Goal: Navigation & Orientation: Find specific page/section

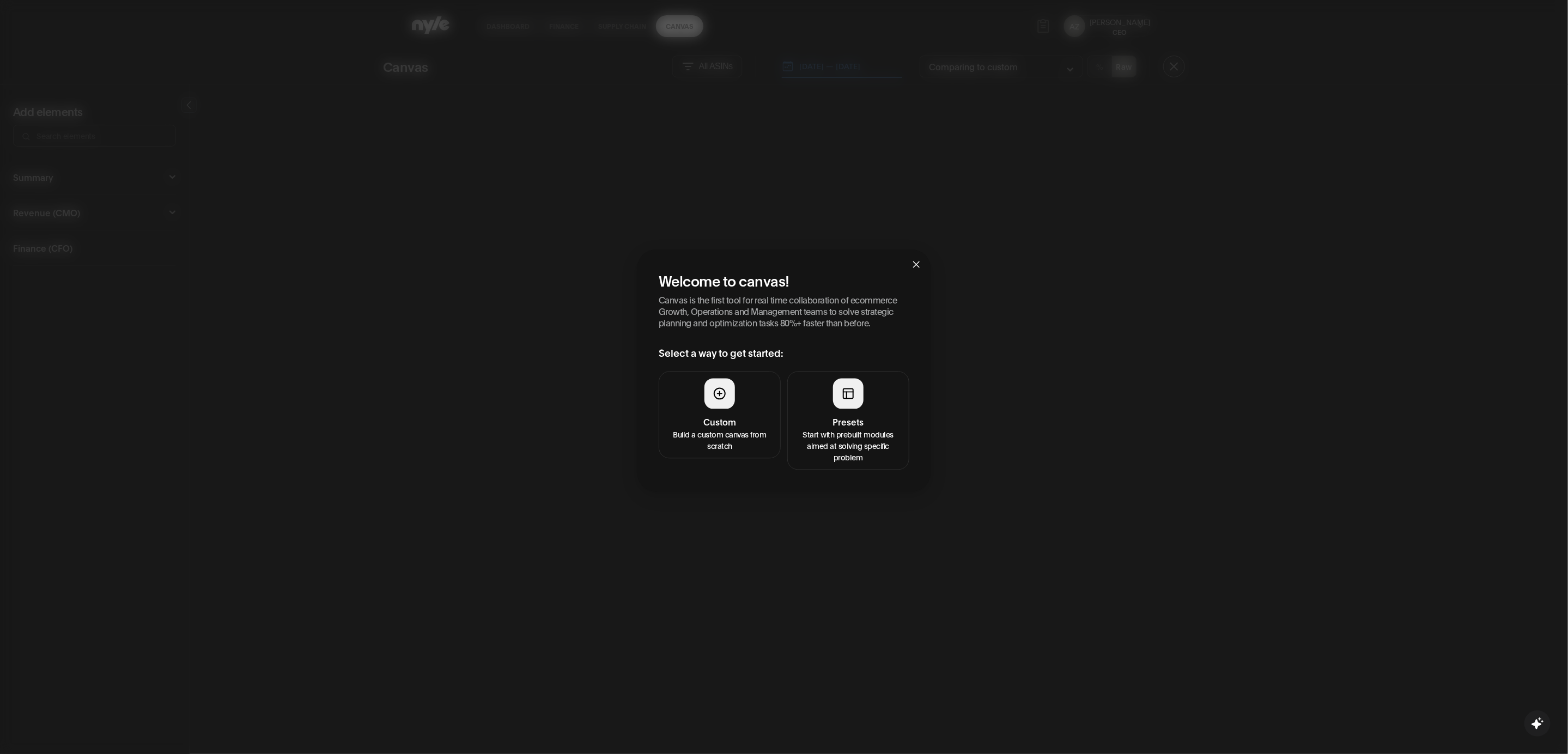
click at [855, 418] on h4 "Presets" at bounding box center [848, 422] width 108 height 13
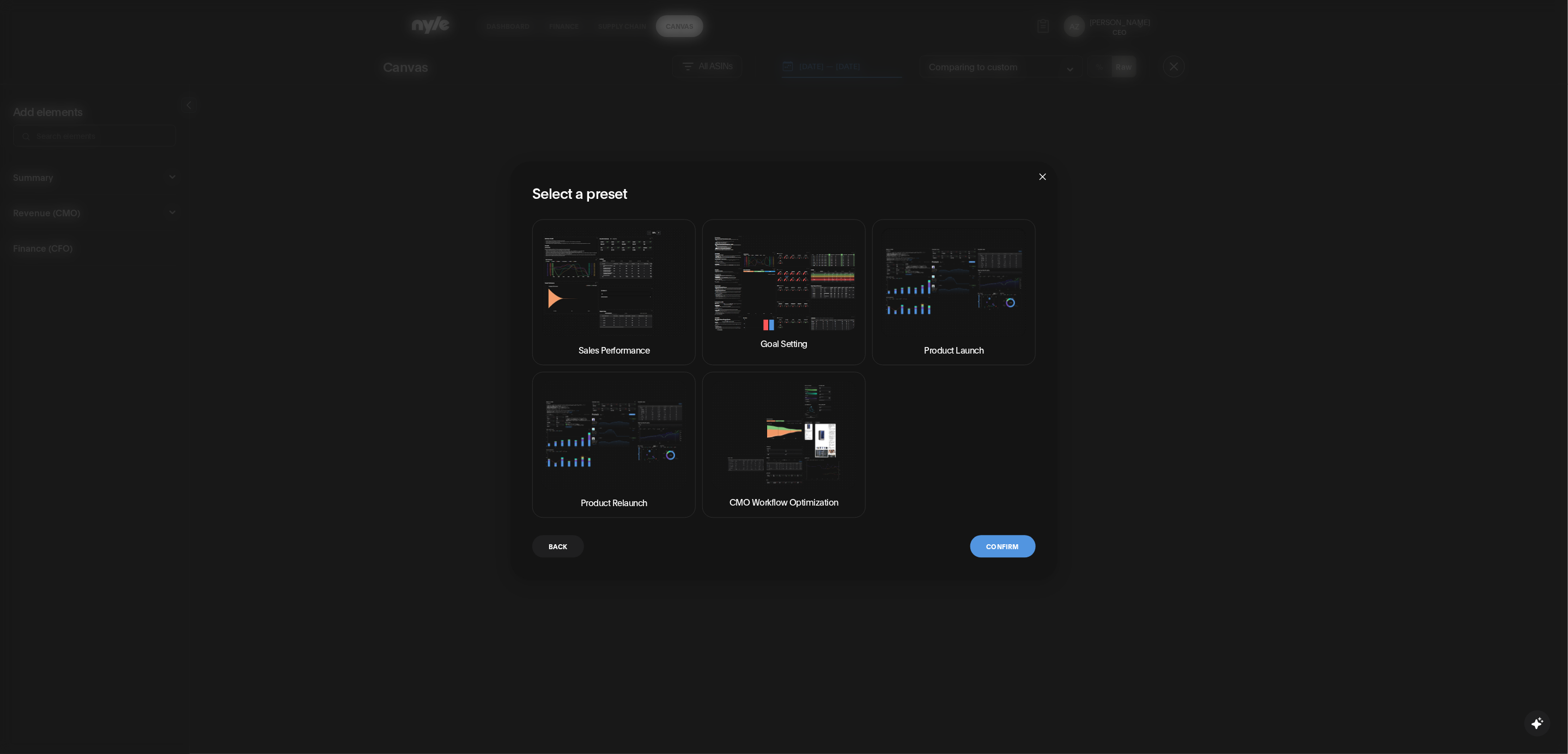
click at [794, 300] on img at bounding box center [784, 282] width 145 height 95
click at [1001, 548] on button "Confirm" at bounding box center [1003, 546] width 66 height 22
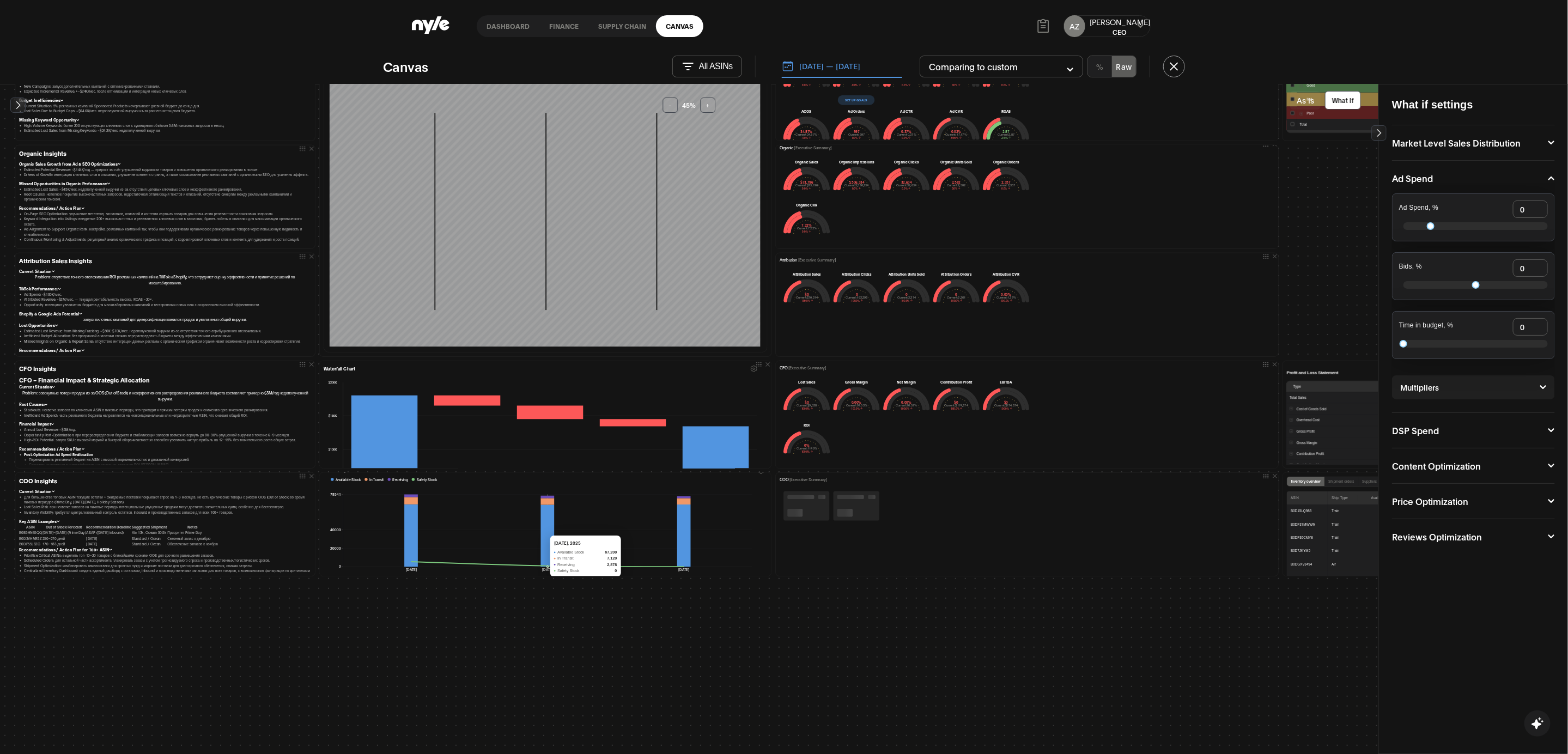
scroll to position [25, 0]
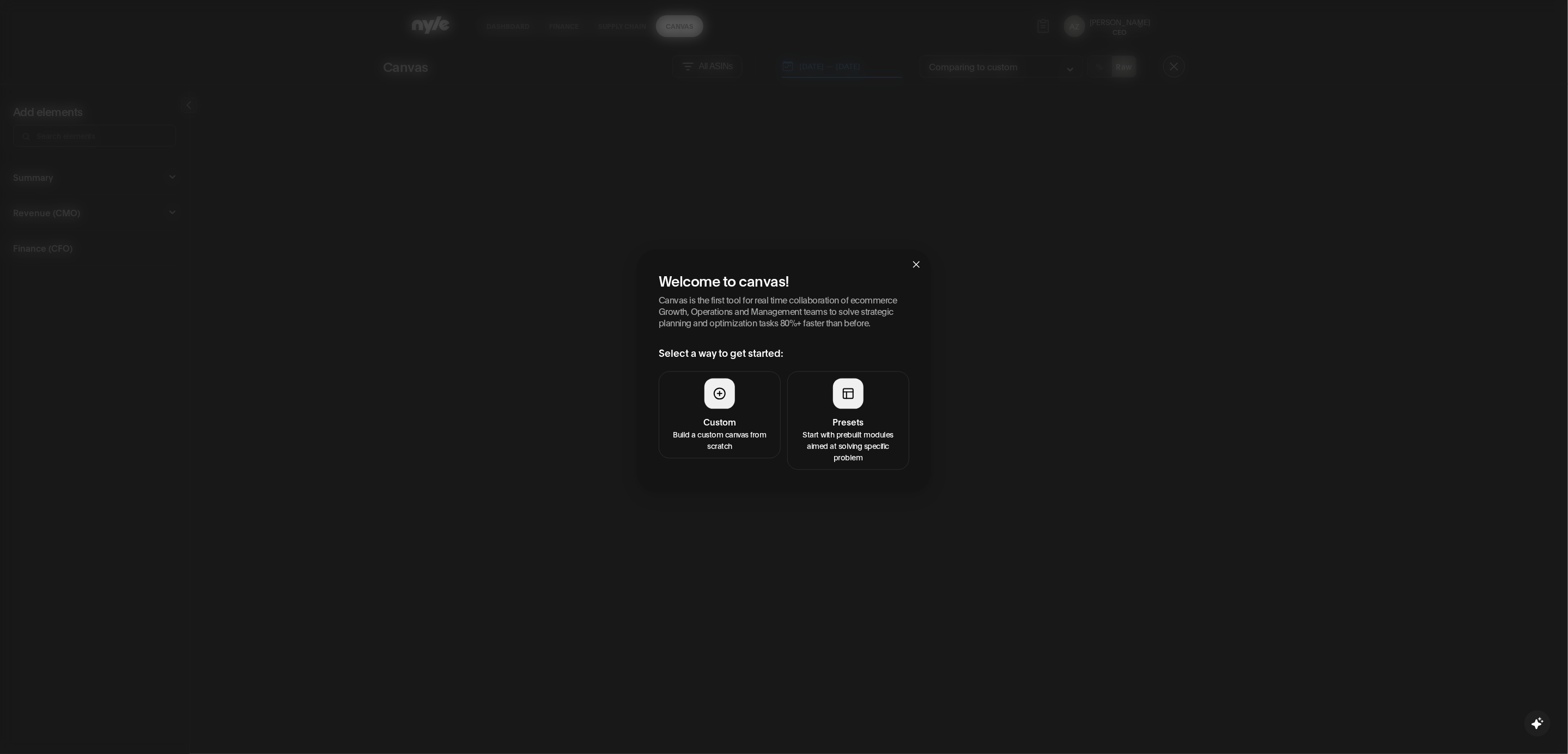
click at [881, 421] on h4 "Presets" at bounding box center [848, 422] width 108 height 13
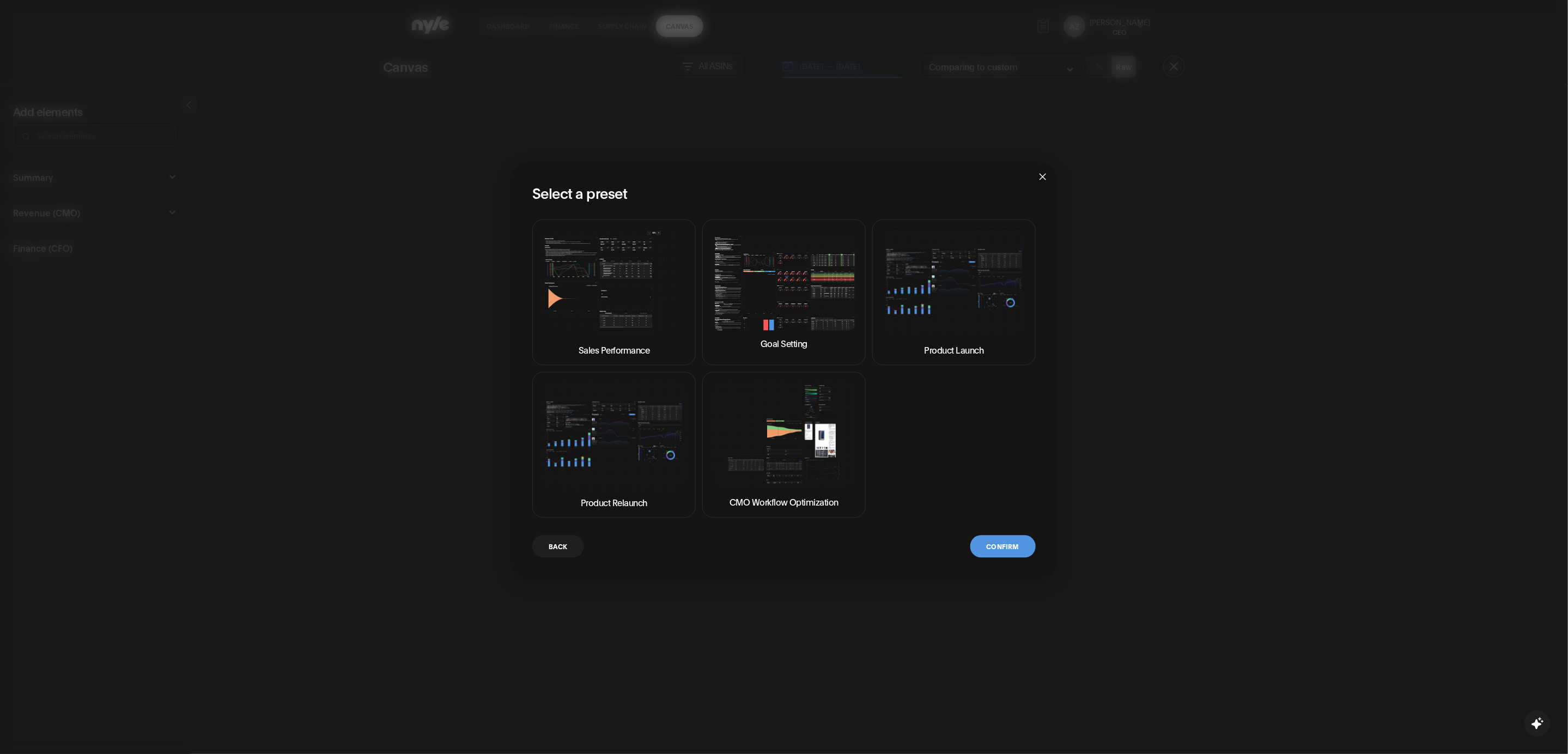
click at [807, 309] on img at bounding box center [784, 282] width 145 height 95
click at [1009, 536] on button "Confirm" at bounding box center [1003, 546] width 66 height 22
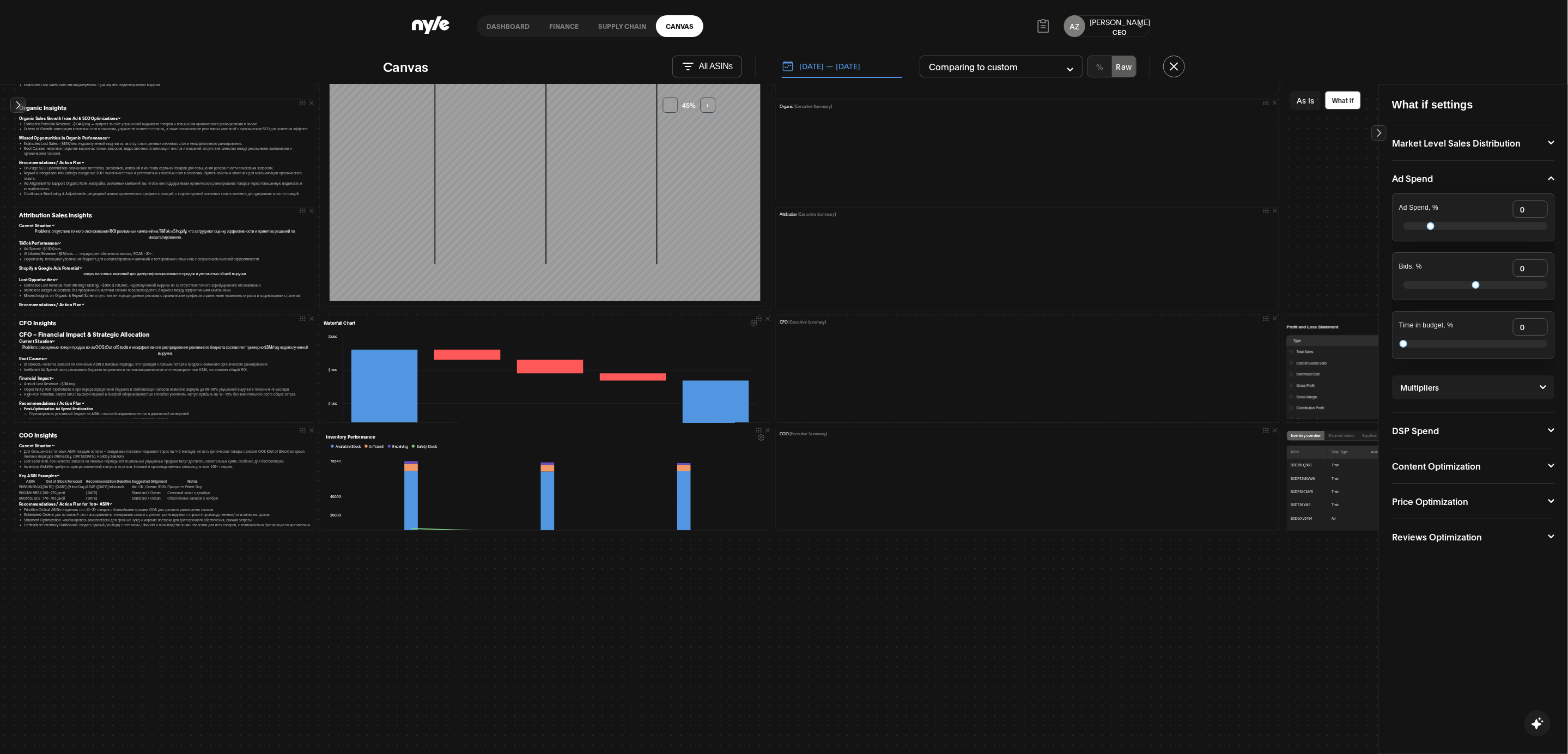
scroll to position [361, 0]
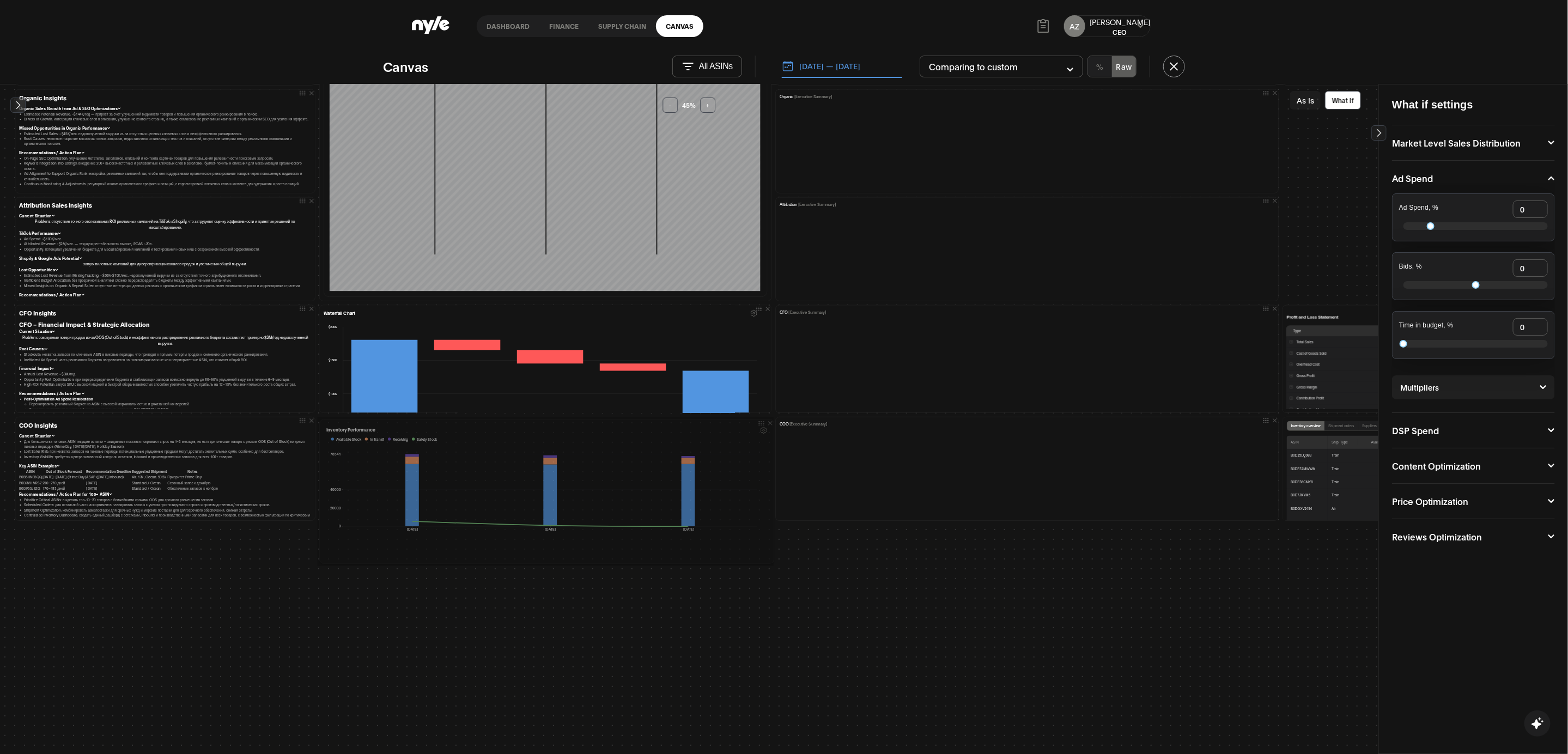
drag, startPoint x: 766, startPoint y: 518, endPoint x: 768, endPoint y: 558, distance: 40.0
click at [768, 558] on div "Inventory Performance Available Stock In Transit Receiving Safety Stock 0 20000…" at bounding box center [547, 491] width 459 height 148
click at [832, 558] on div "Priority Actions Step 1 — Secure Inventory & Avoid Stockouts (Immediate — 0–7 d…" at bounding box center [1535, 151] width 3043 height 830
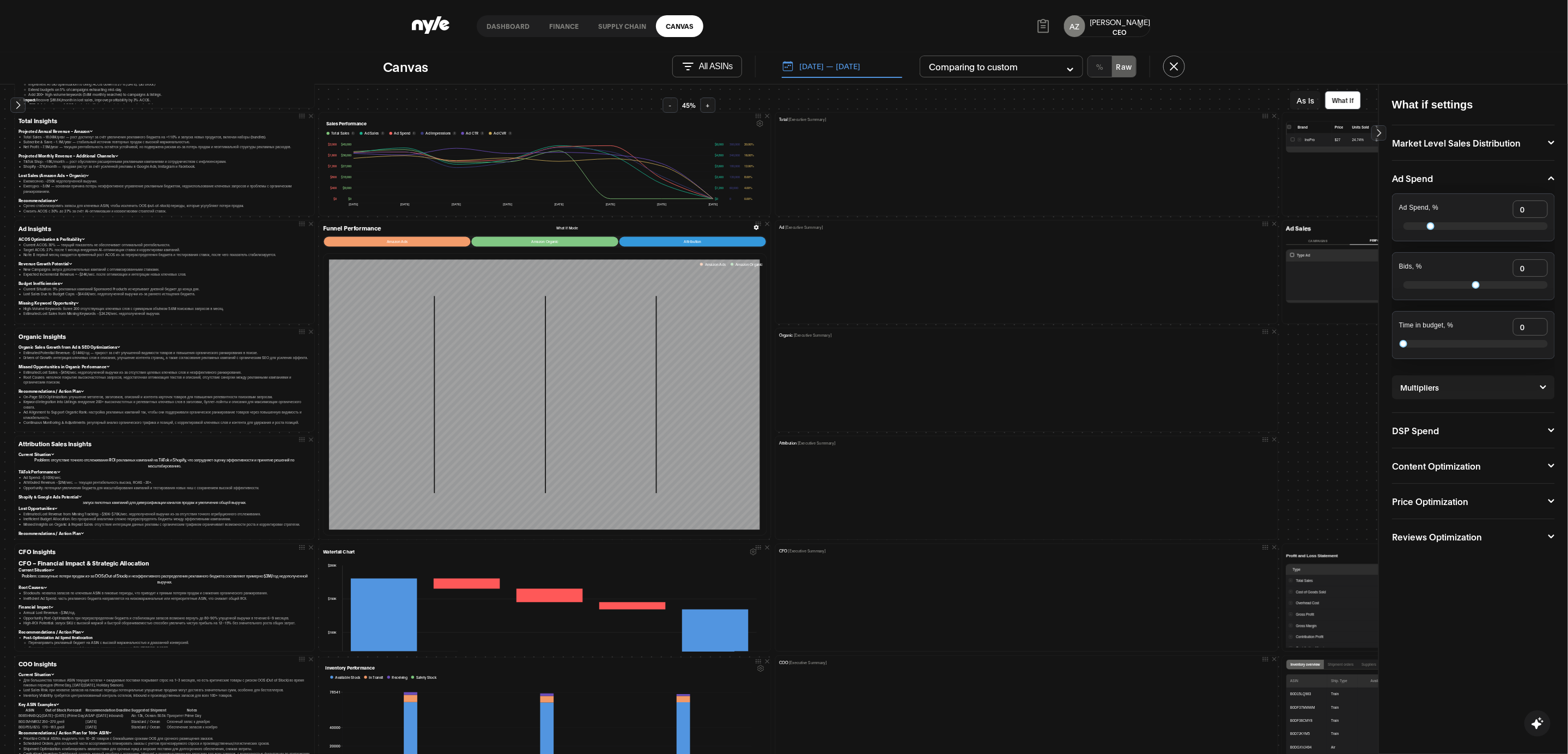
scroll to position [123, 1]
click at [757, 122] on icon at bounding box center [760, 122] width 6 height 6
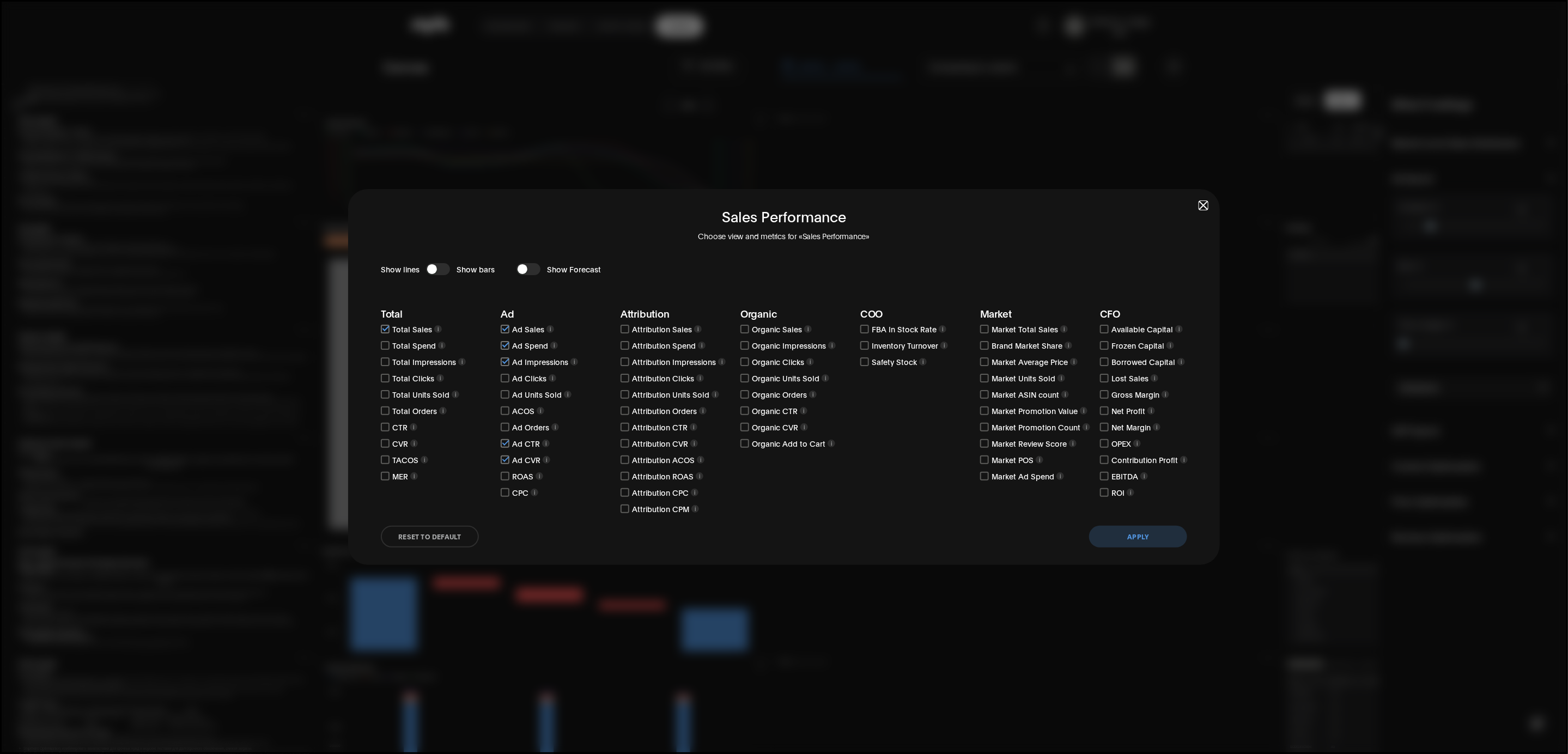
click at [434, 273] on div "button" at bounding box center [432, 269] width 10 height 10
click at [1132, 536] on button "Apply" at bounding box center [1138, 536] width 98 height 22
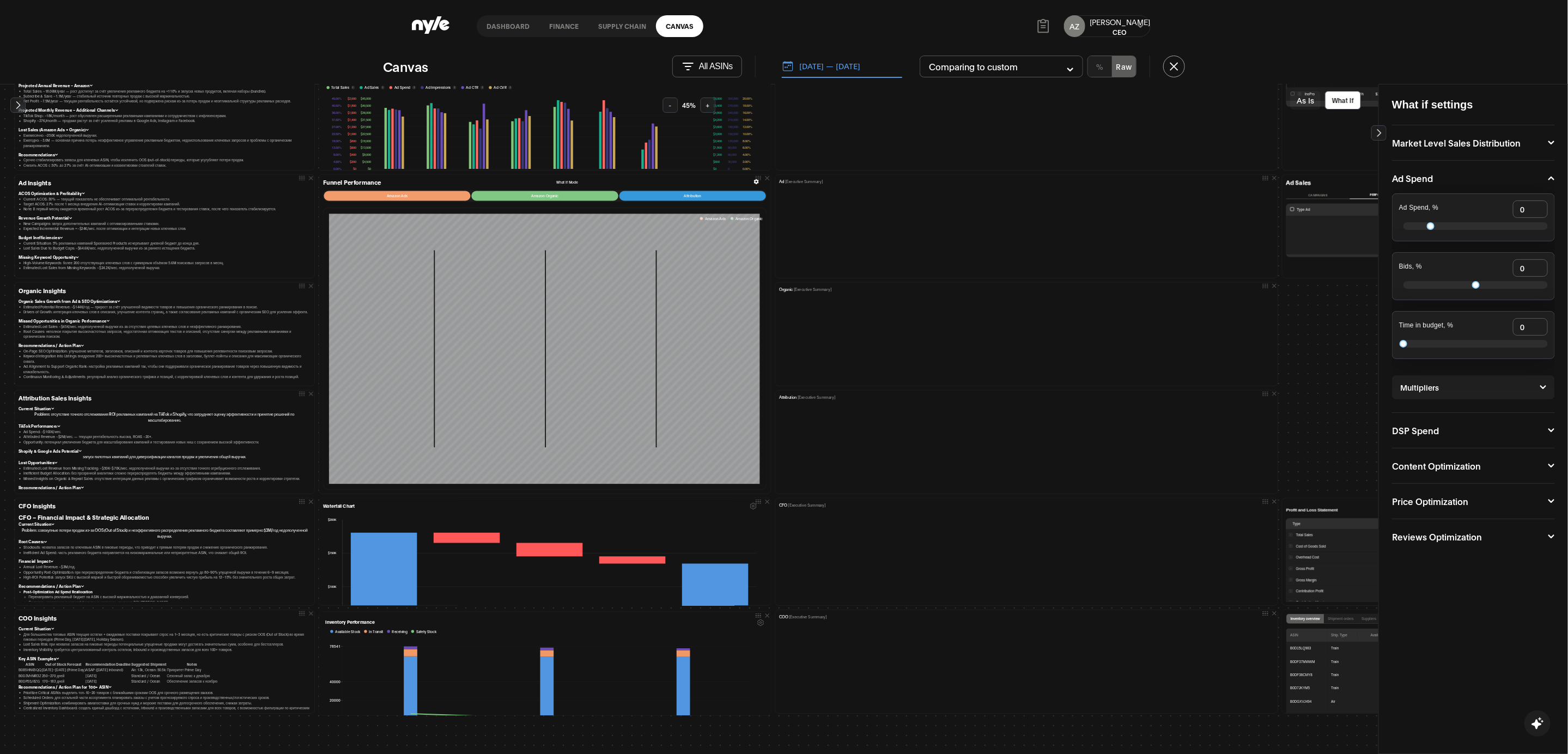
scroll to position [170, 1]
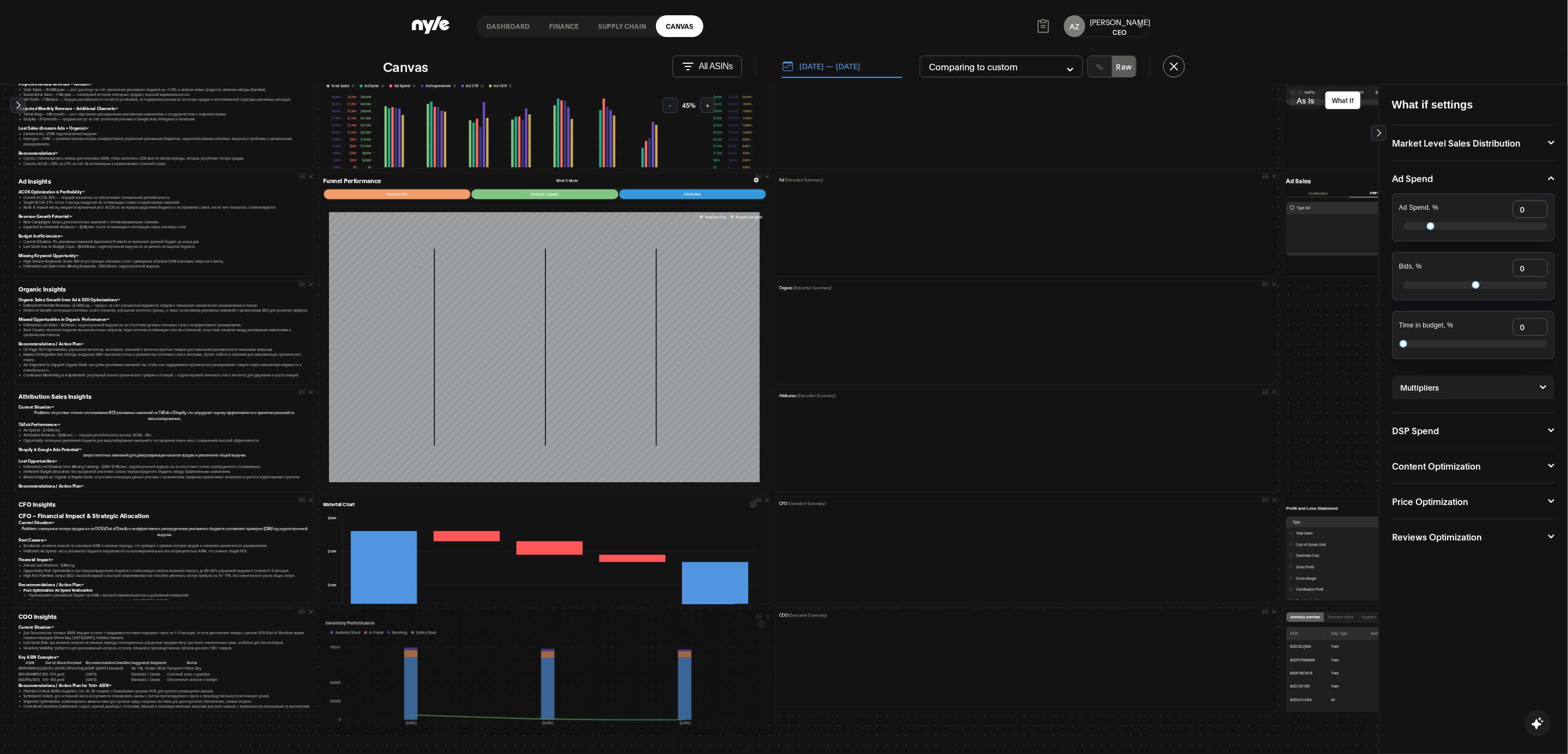
drag, startPoint x: 765, startPoint y: 712, endPoint x: 765, endPoint y: 729, distance: 17.0
click at [765, 729] on div "Inventory Performance Available Stock In Transit Receiving Safety Stock 0 20000…" at bounding box center [545, 673] width 457 height 125
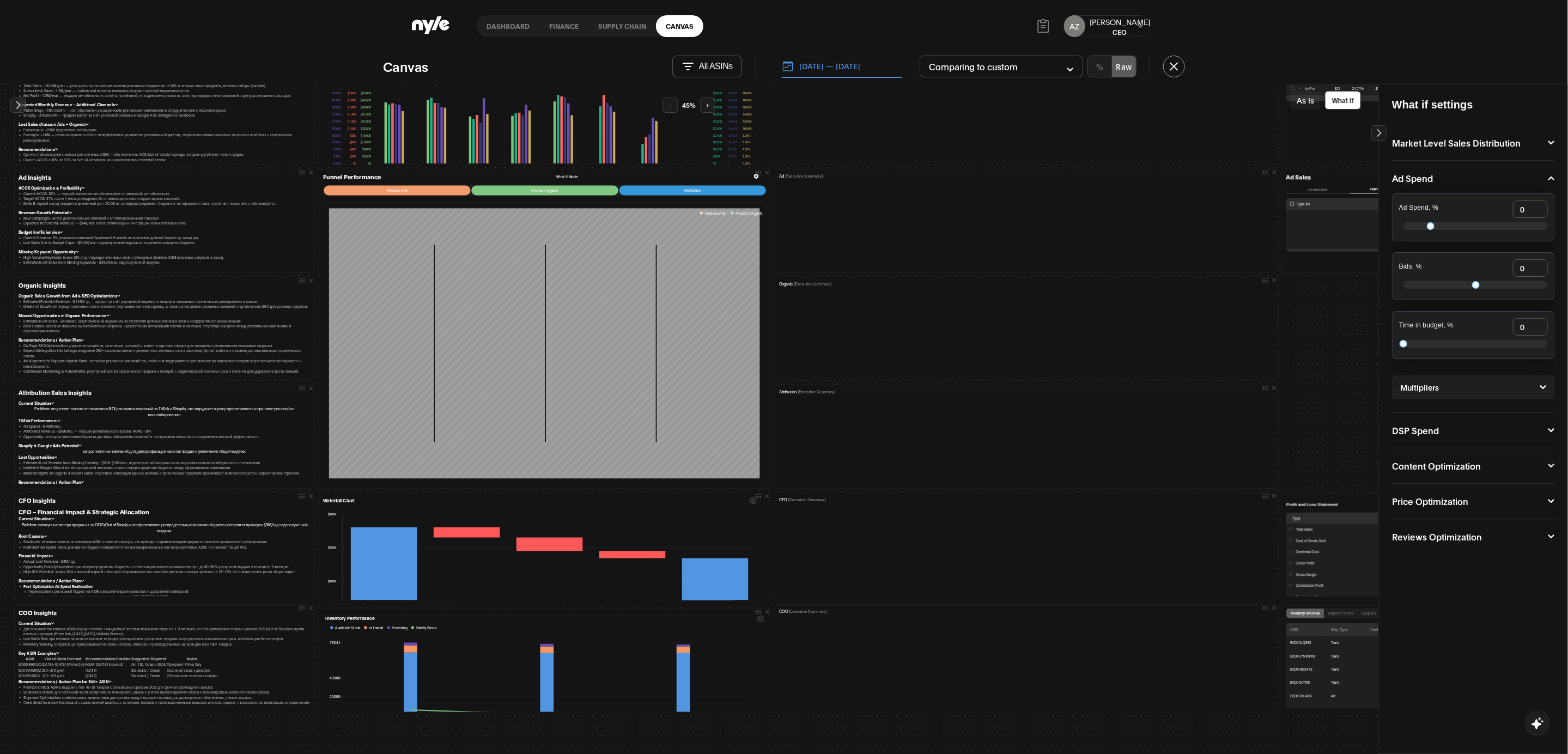
scroll to position [172, 1]
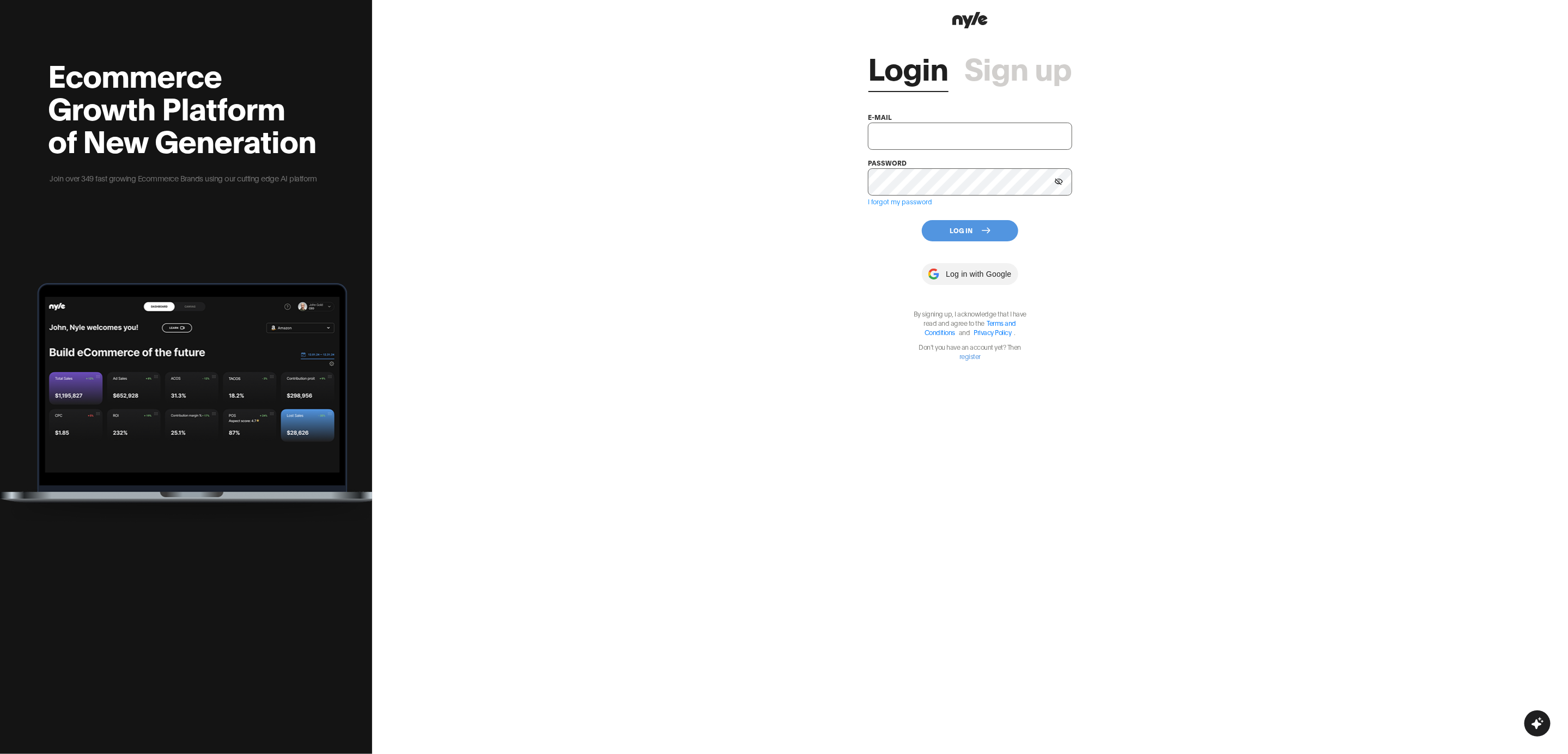
type input "showroom@nyle.ai"
click at [958, 229] on button "Log In" at bounding box center [970, 231] width 97 height 21
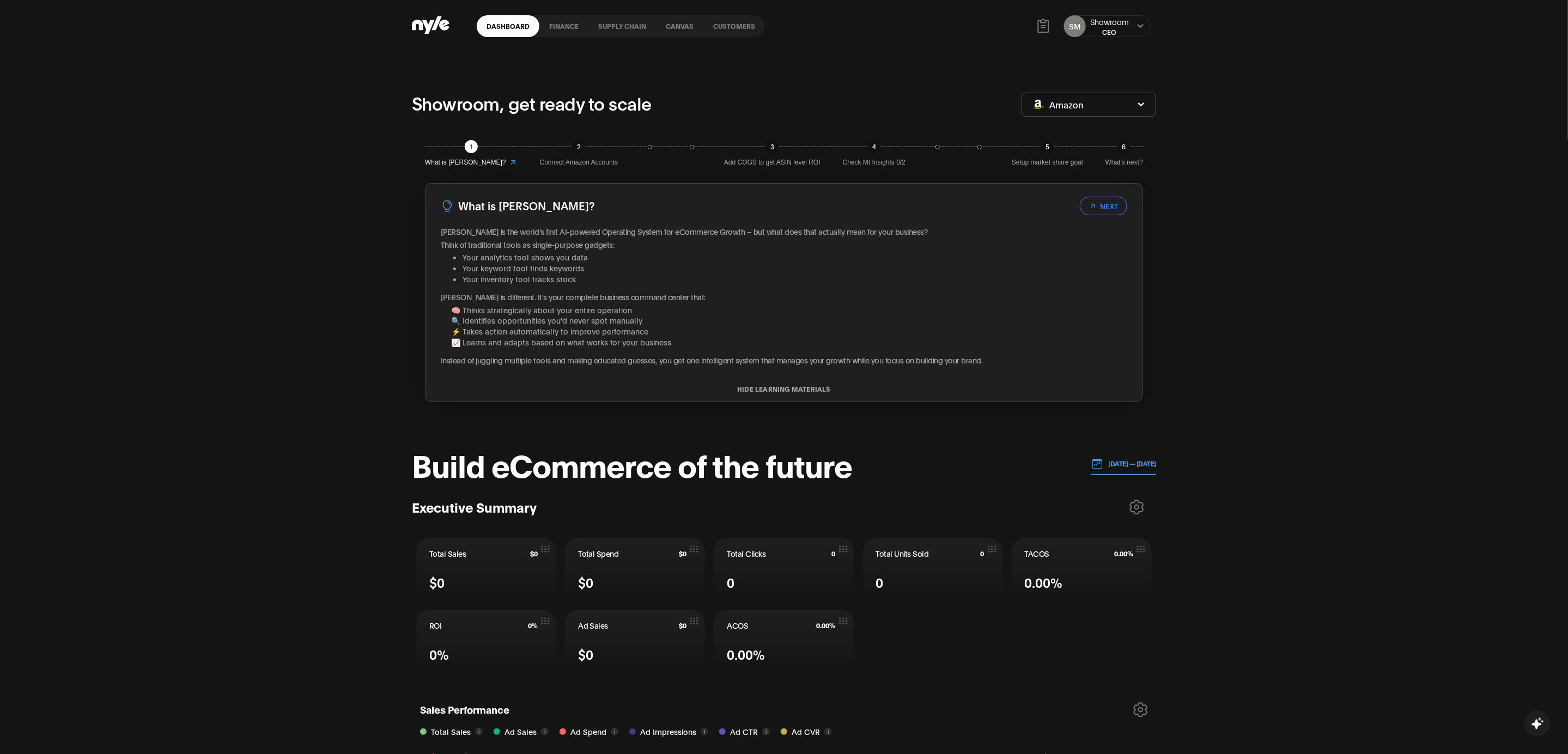
click at [735, 31] on link "Customers" at bounding box center [734, 26] width 62 height 22
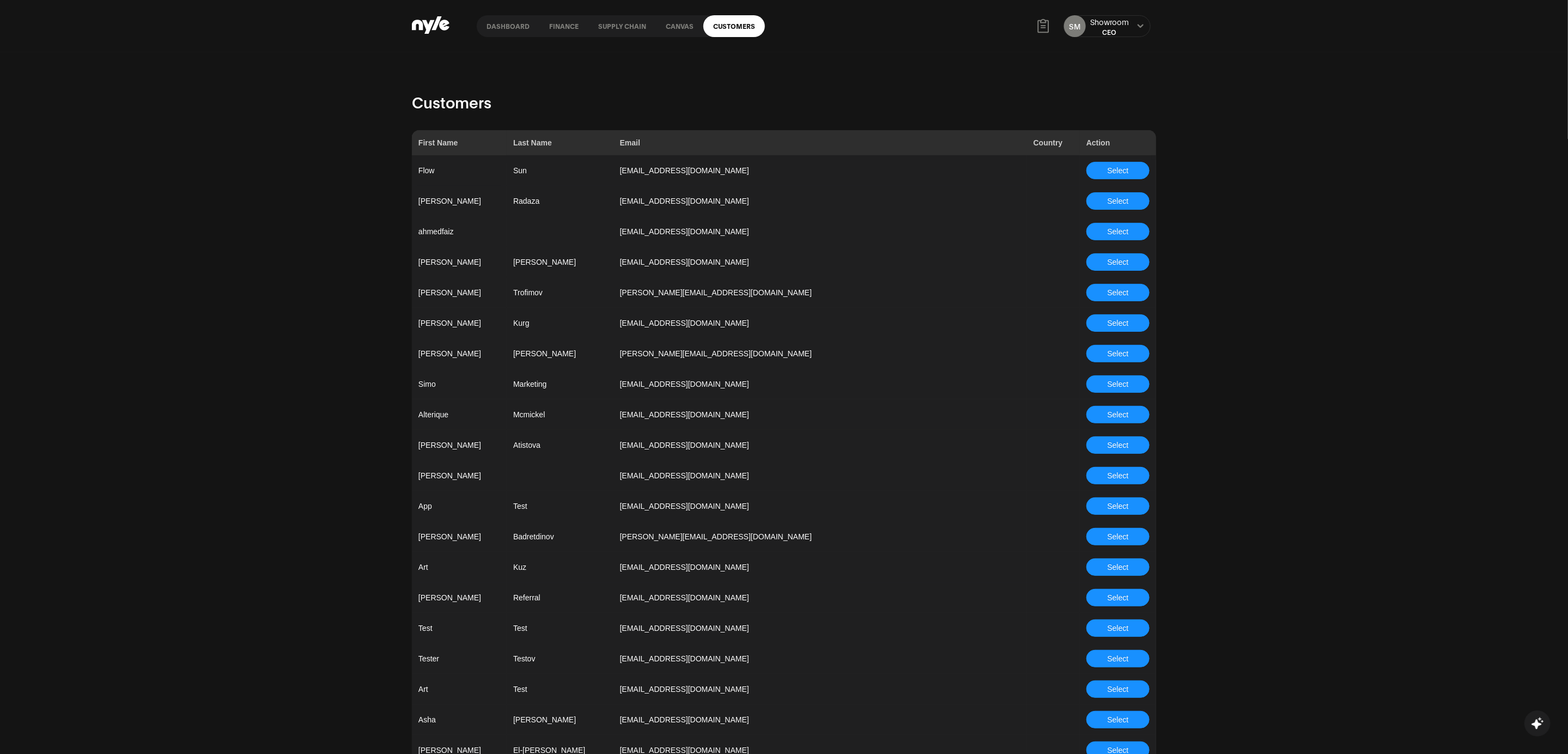
scroll to position [2773, 0]
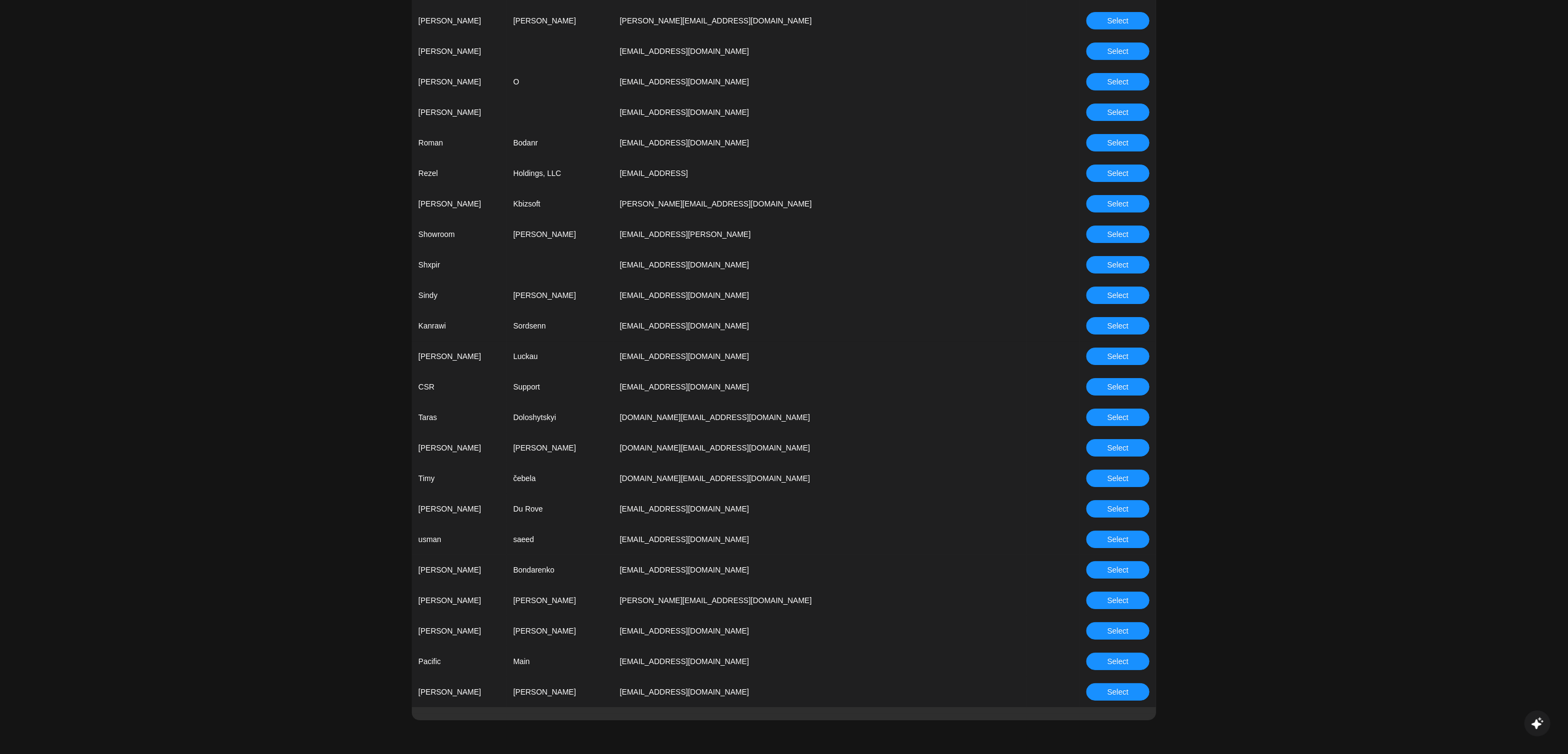
click at [1110, 391] on span "Select" at bounding box center [1119, 386] width 21 height 12
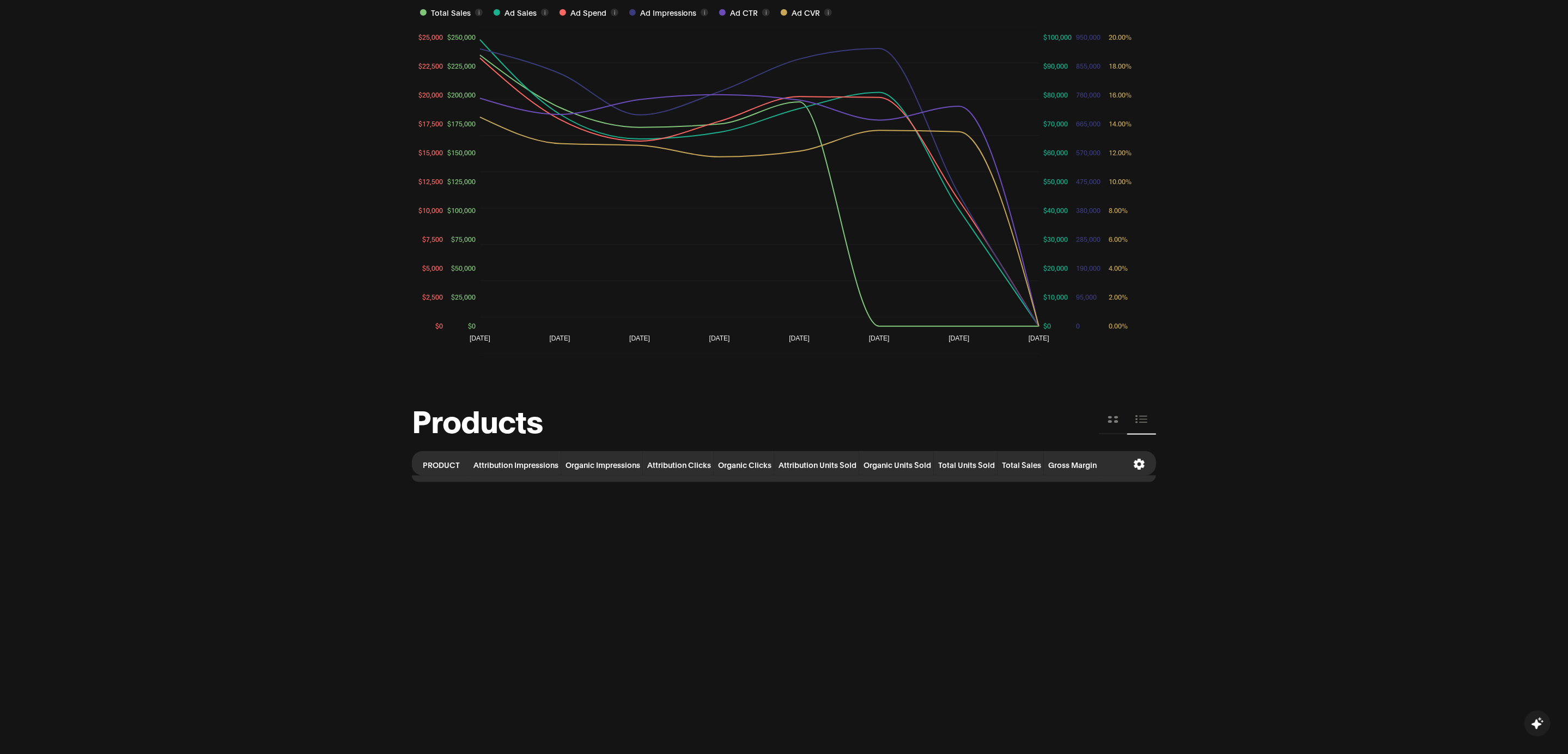
scroll to position [914, 0]
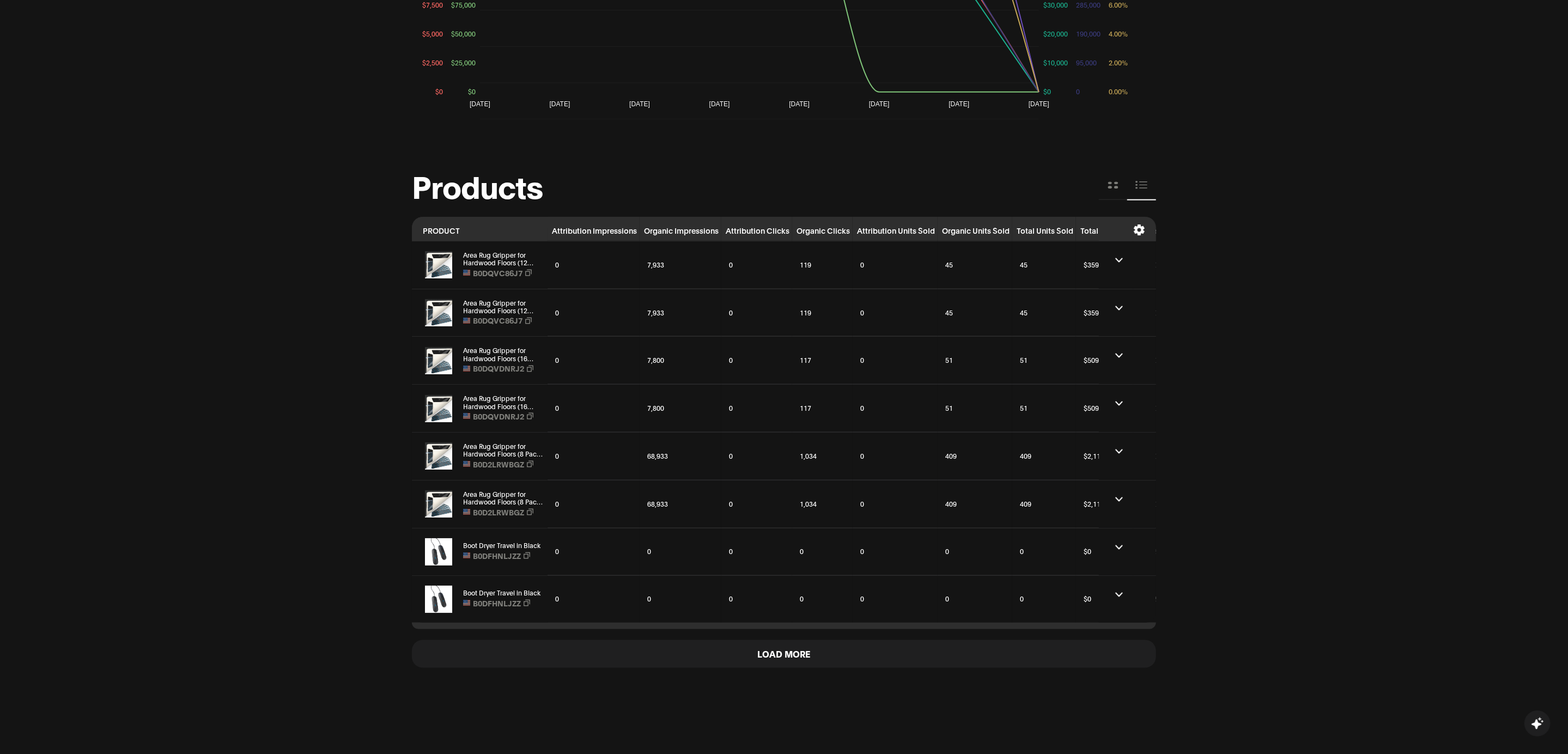
scroll to position [957, 0]
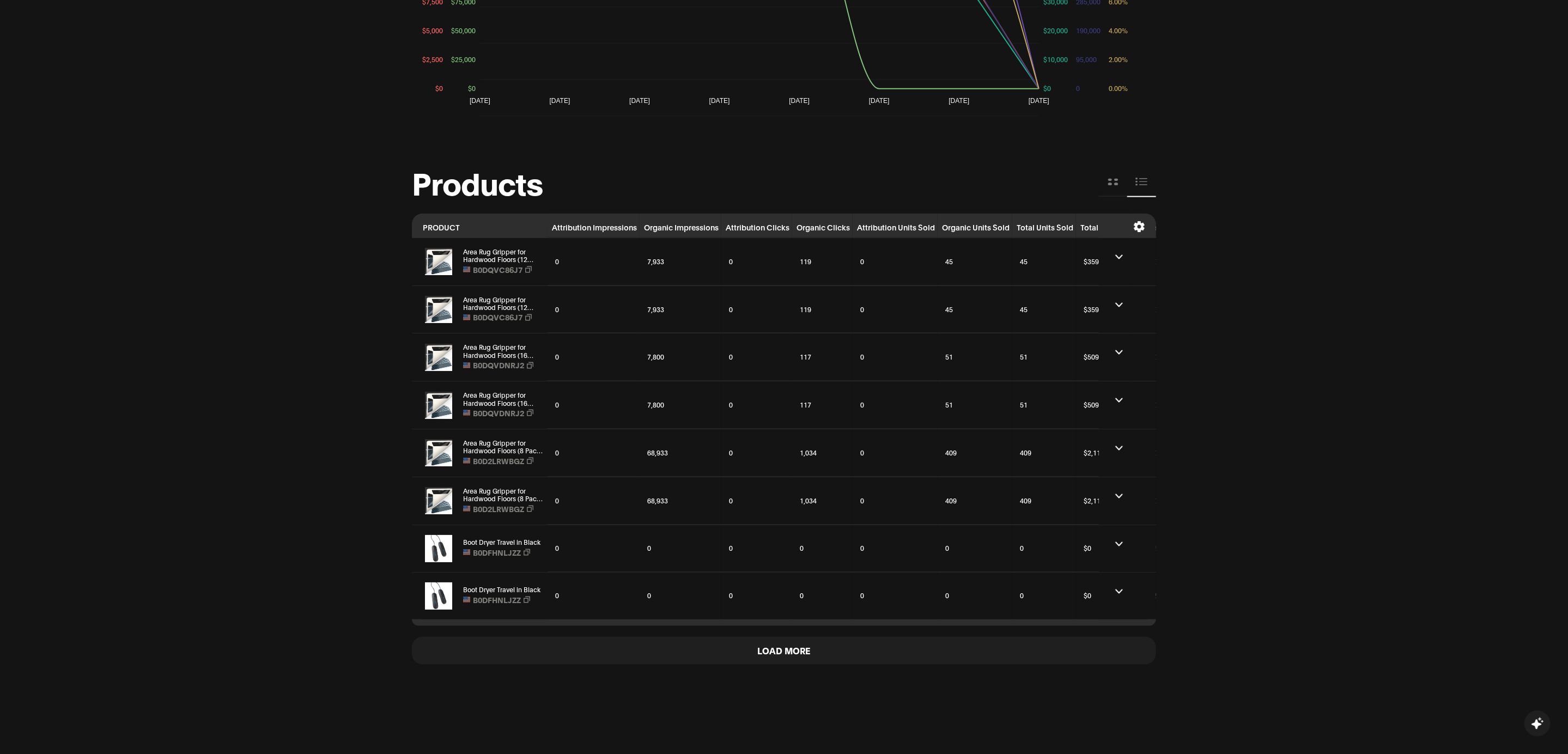
click at [1118, 184] on icon at bounding box center [1113, 182] width 12 height 12
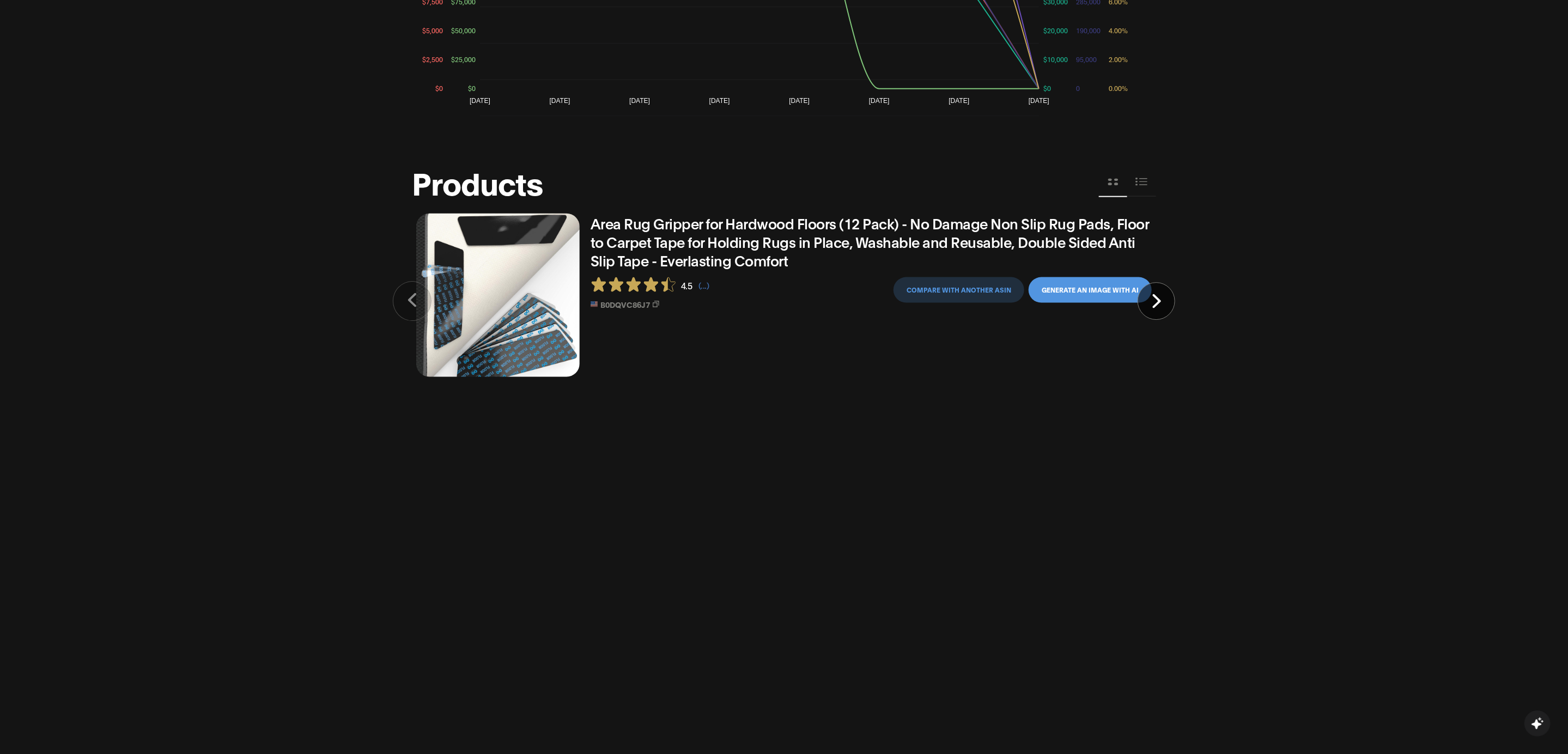
click at [1148, 184] on button at bounding box center [1142, 182] width 29 height 29
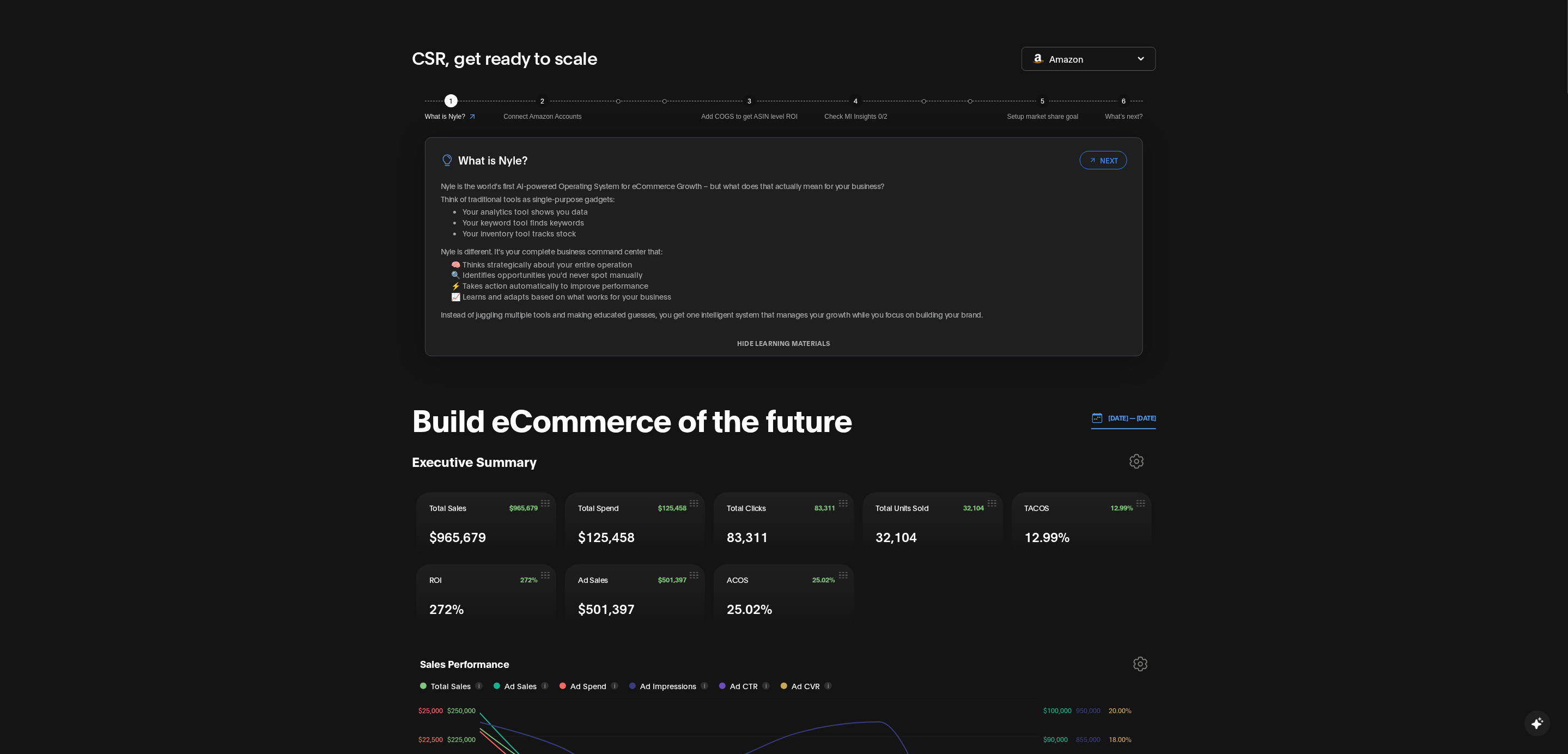
scroll to position [128, 0]
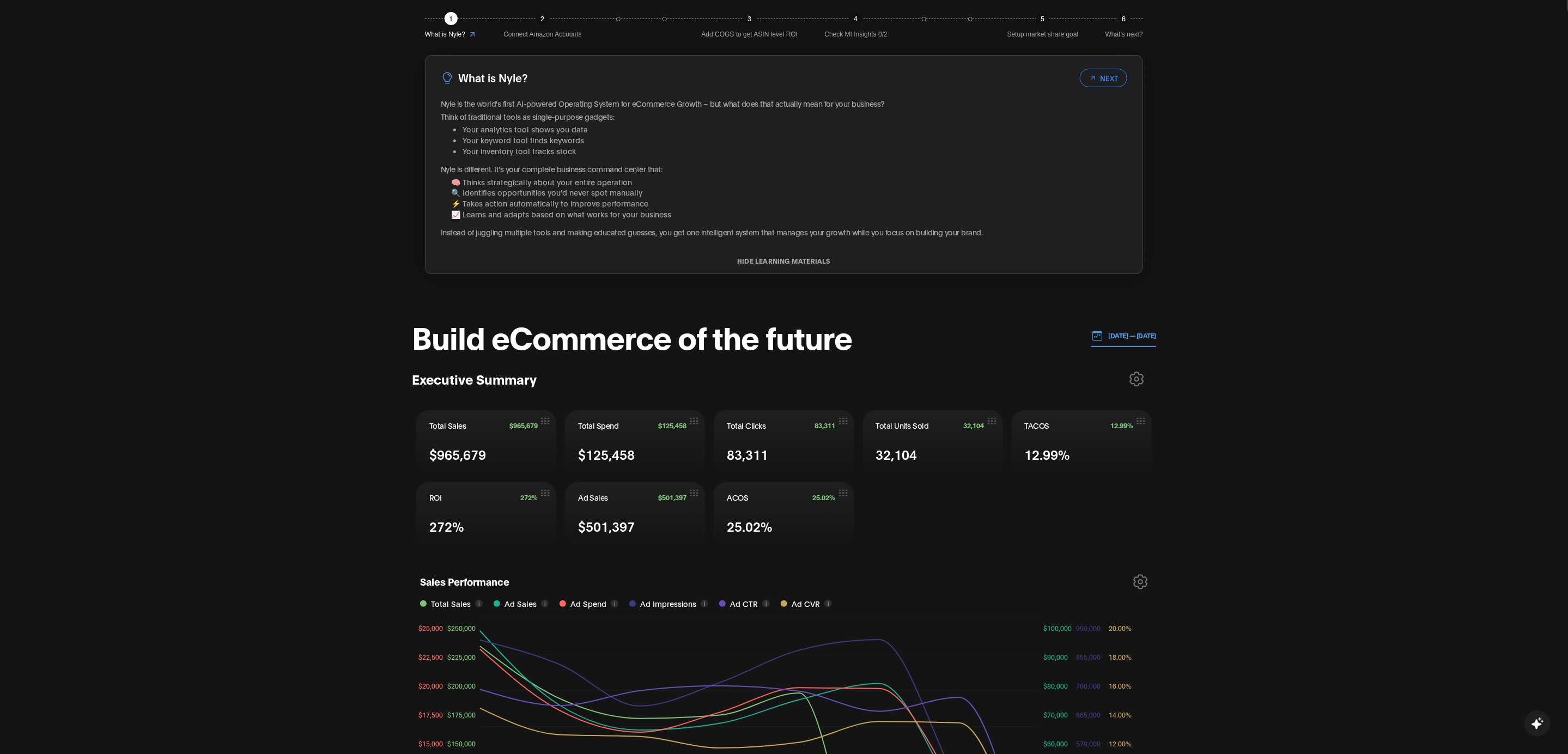
click at [1113, 332] on p "[DATE] — [DATE]" at bounding box center [1130, 336] width 54 height 10
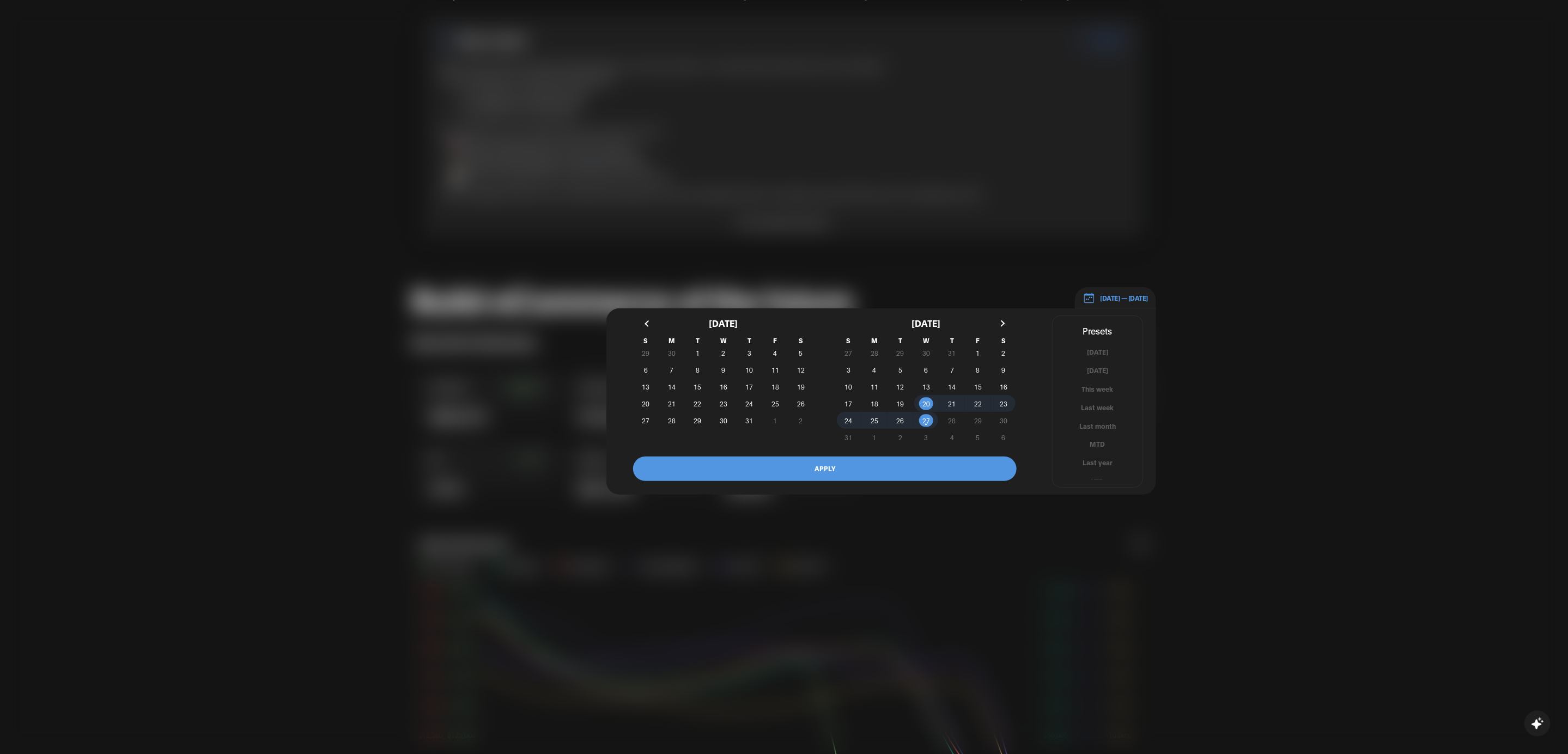
scroll to position [6, 0]
click at [1093, 472] on button "YTD" at bounding box center [1098, 474] width 90 height 10
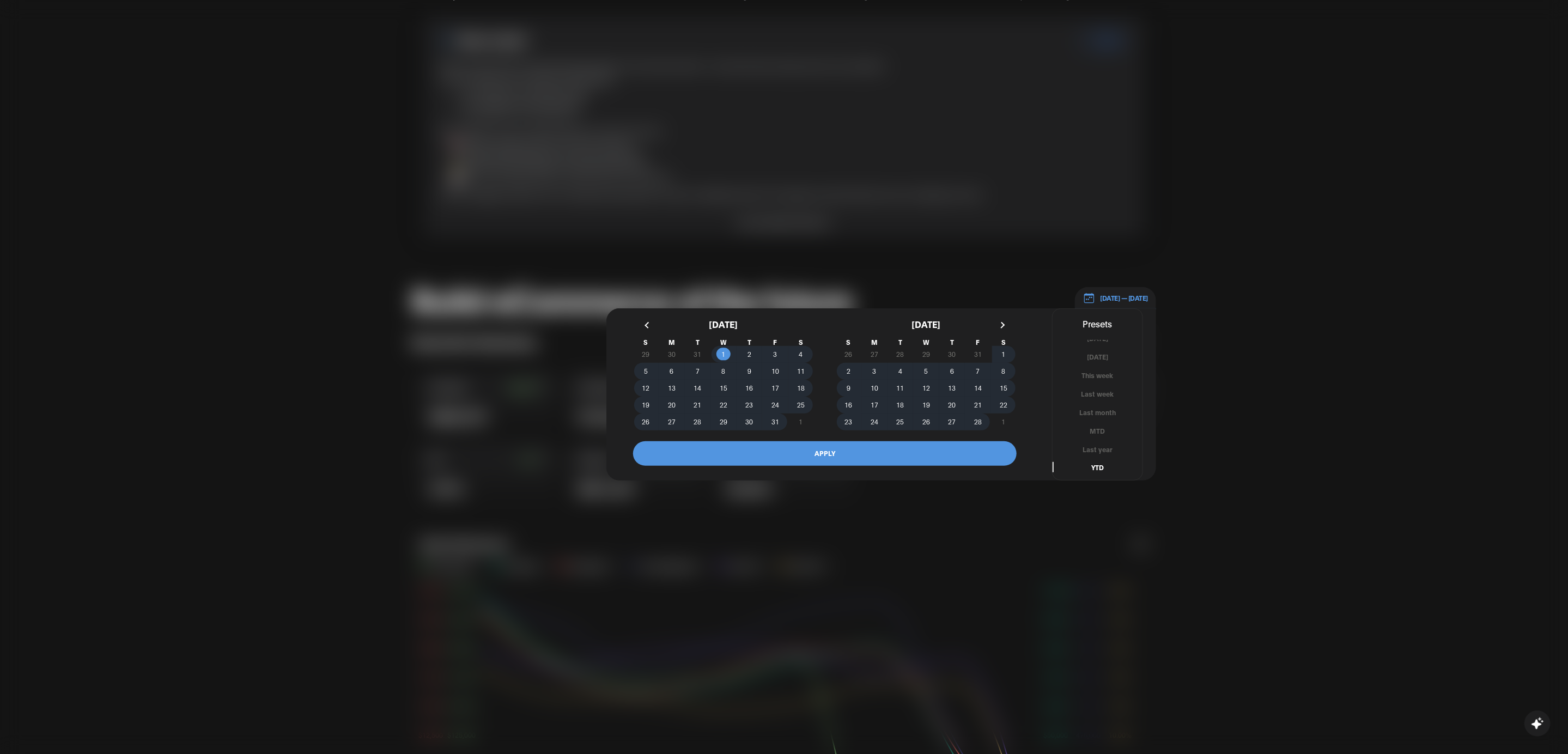
click at [876, 451] on button "APPLY" at bounding box center [825, 453] width 384 height 25
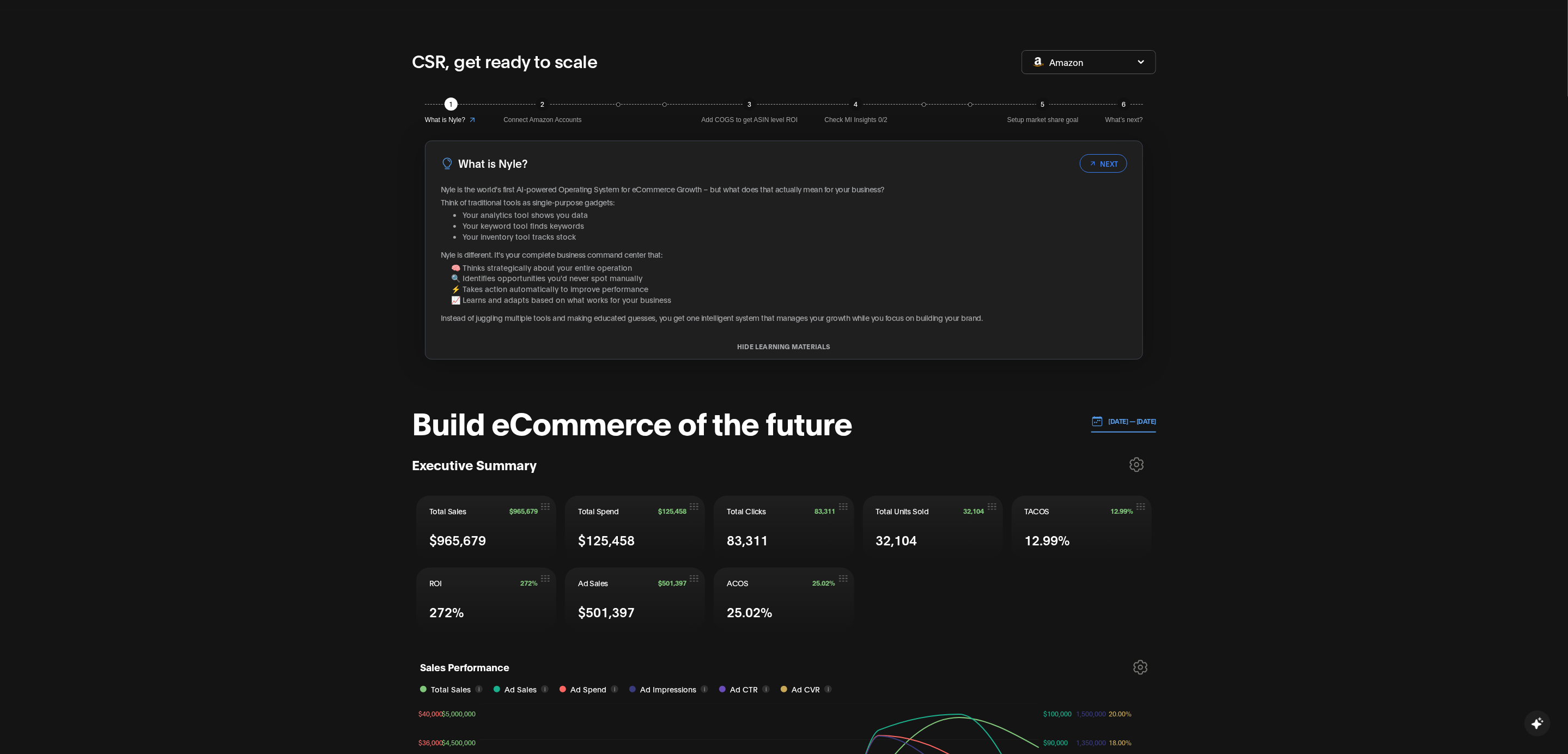
scroll to position [0, 0]
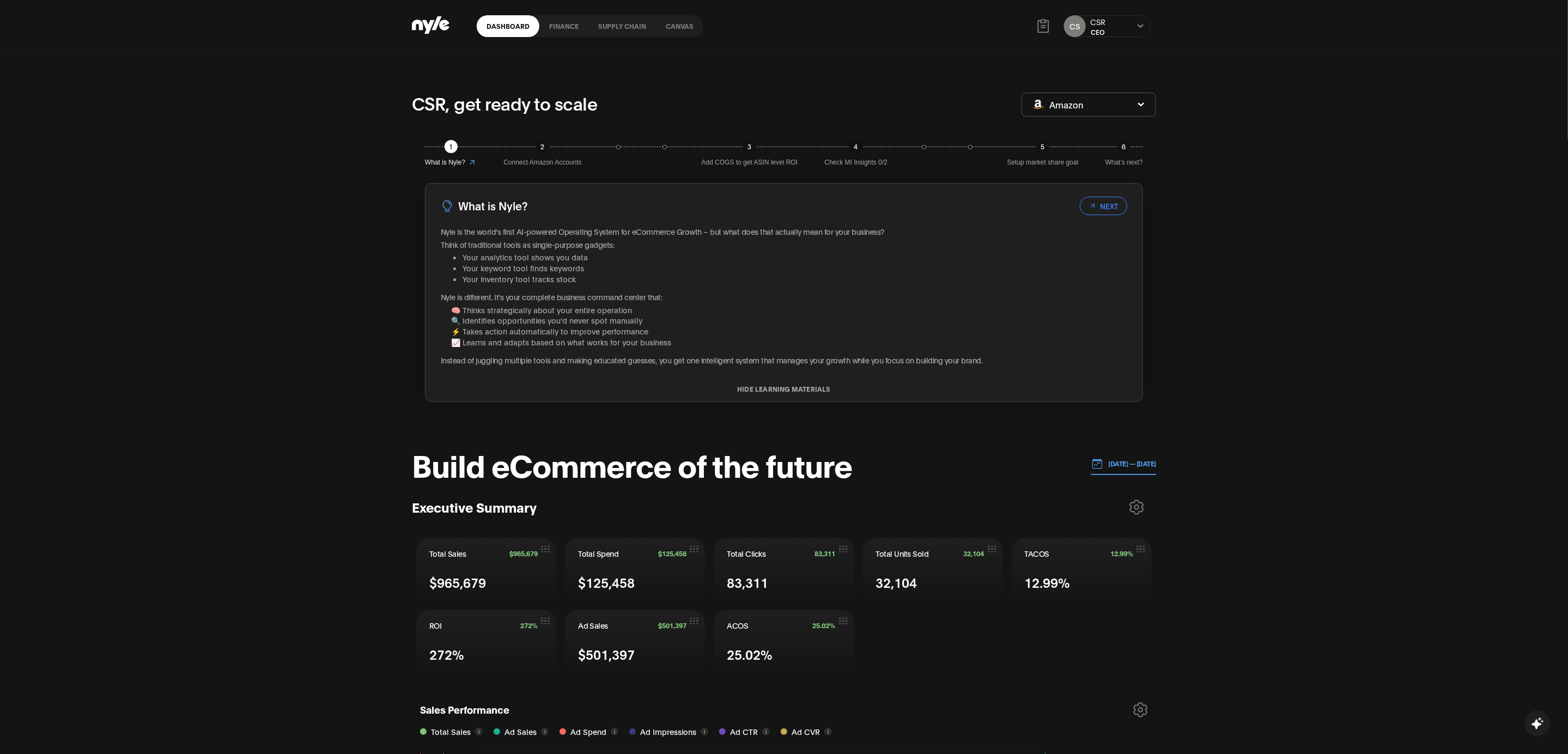
click at [559, 29] on link "finance" at bounding box center [564, 26] width 49 height 22
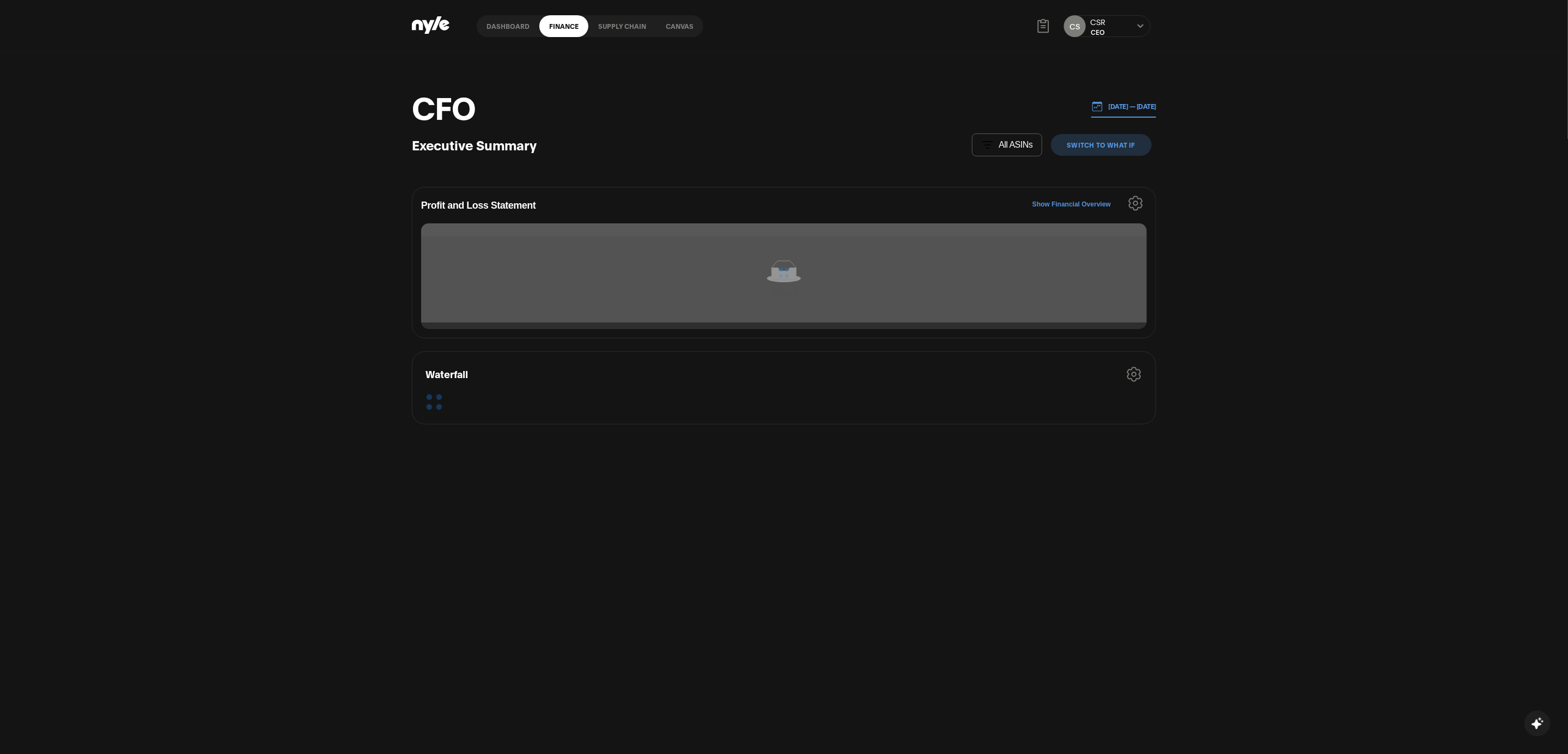
click at [1007, 140] on p "All ASINs" at bounding box center [1016, 145] width 34 height 10
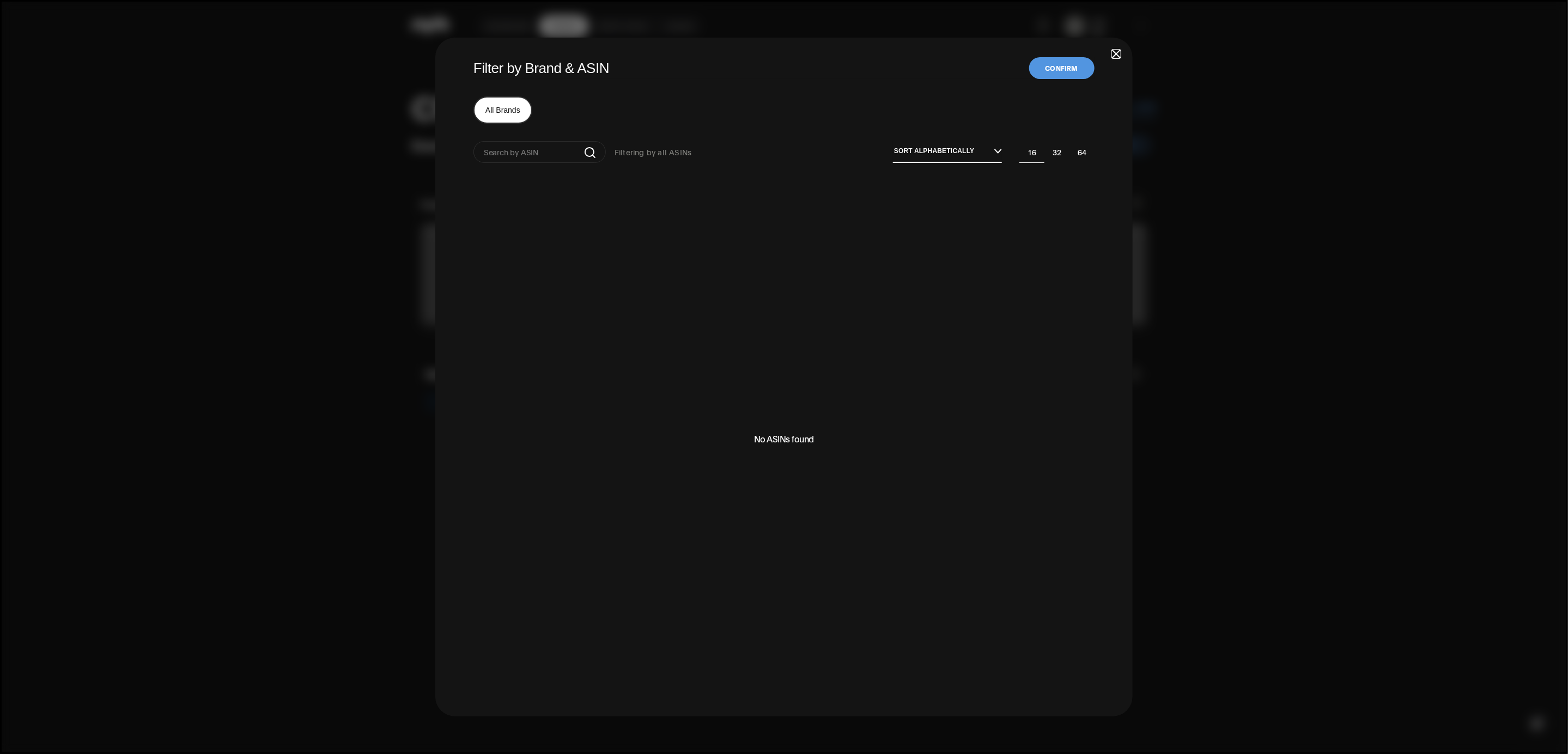
click at [1112, 54] on div "Filter by Brand & ASIN Confirm All Brands Filtering by all ASINs Sort alphabeti…" at bounding box center [784, 377] width 698 height 679
click at [1116, 50] on span "button" at bounding box center [1117, 54] width 8 height 8
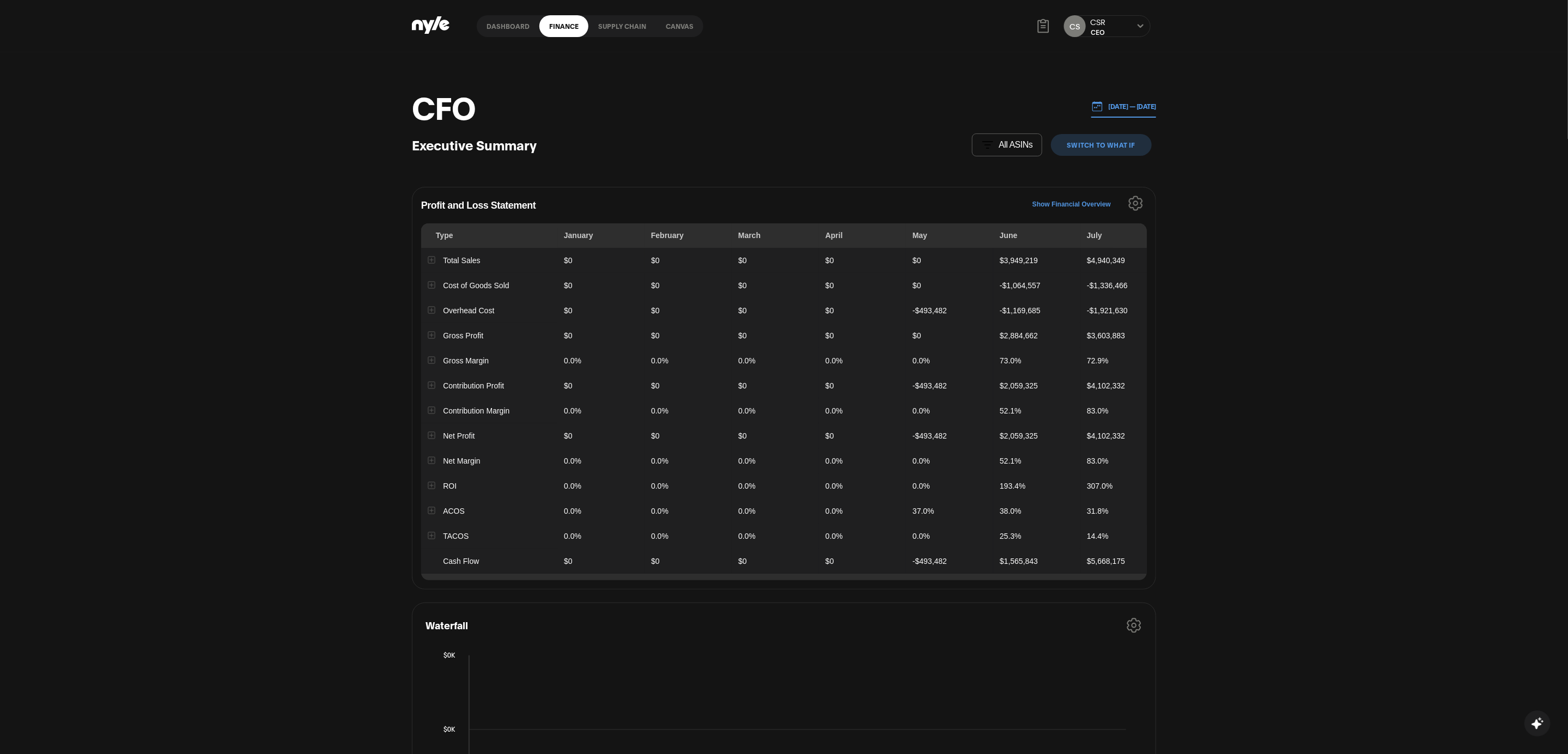
click at [1133, 95] on button "01.01.2025 — 08.27.2025" at bounding box center [1124, 106] width 66 height 22
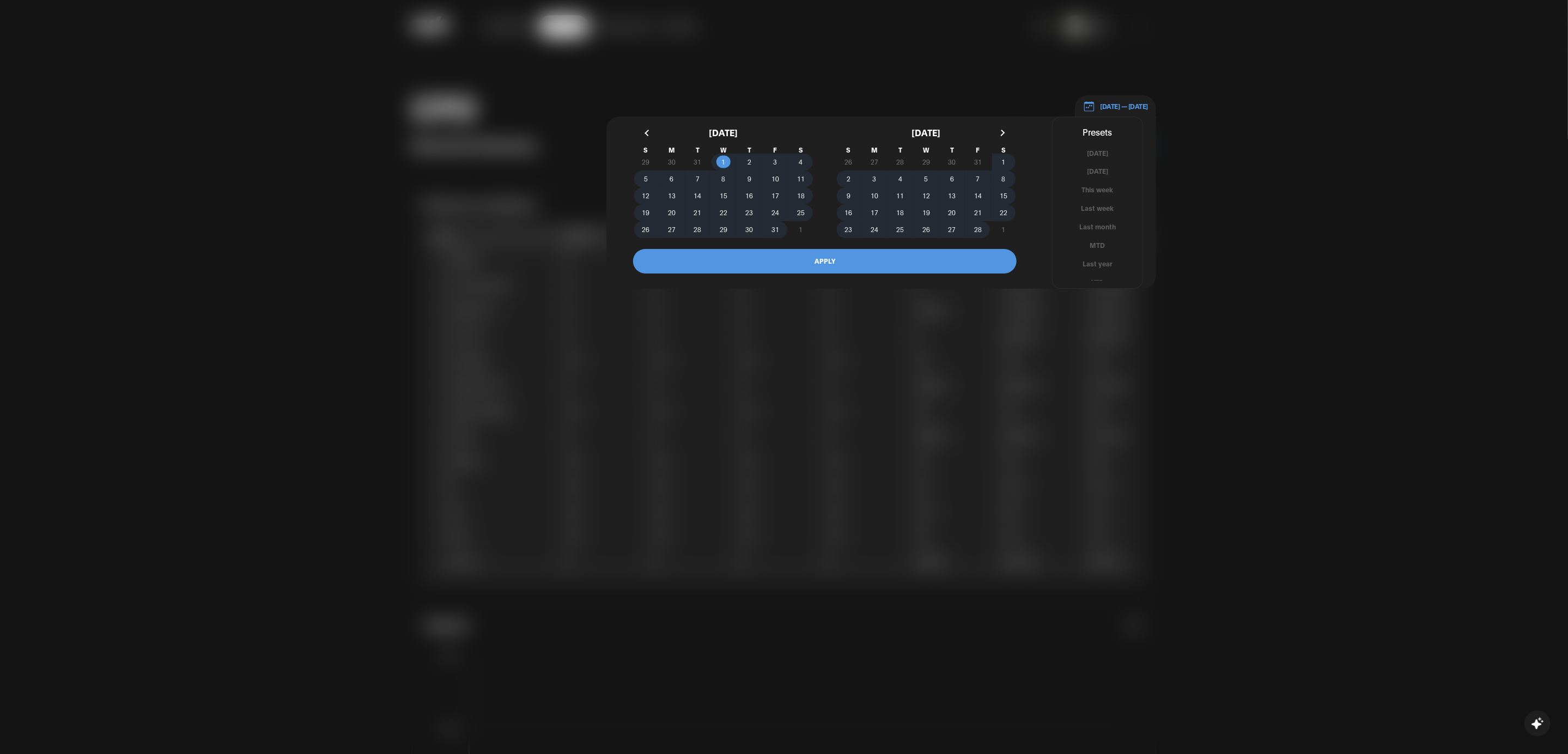
scroll to position [6, 0]
click at [1100, 221] on button "Last month" at bounding box center [1098, 220] width 90 height 10
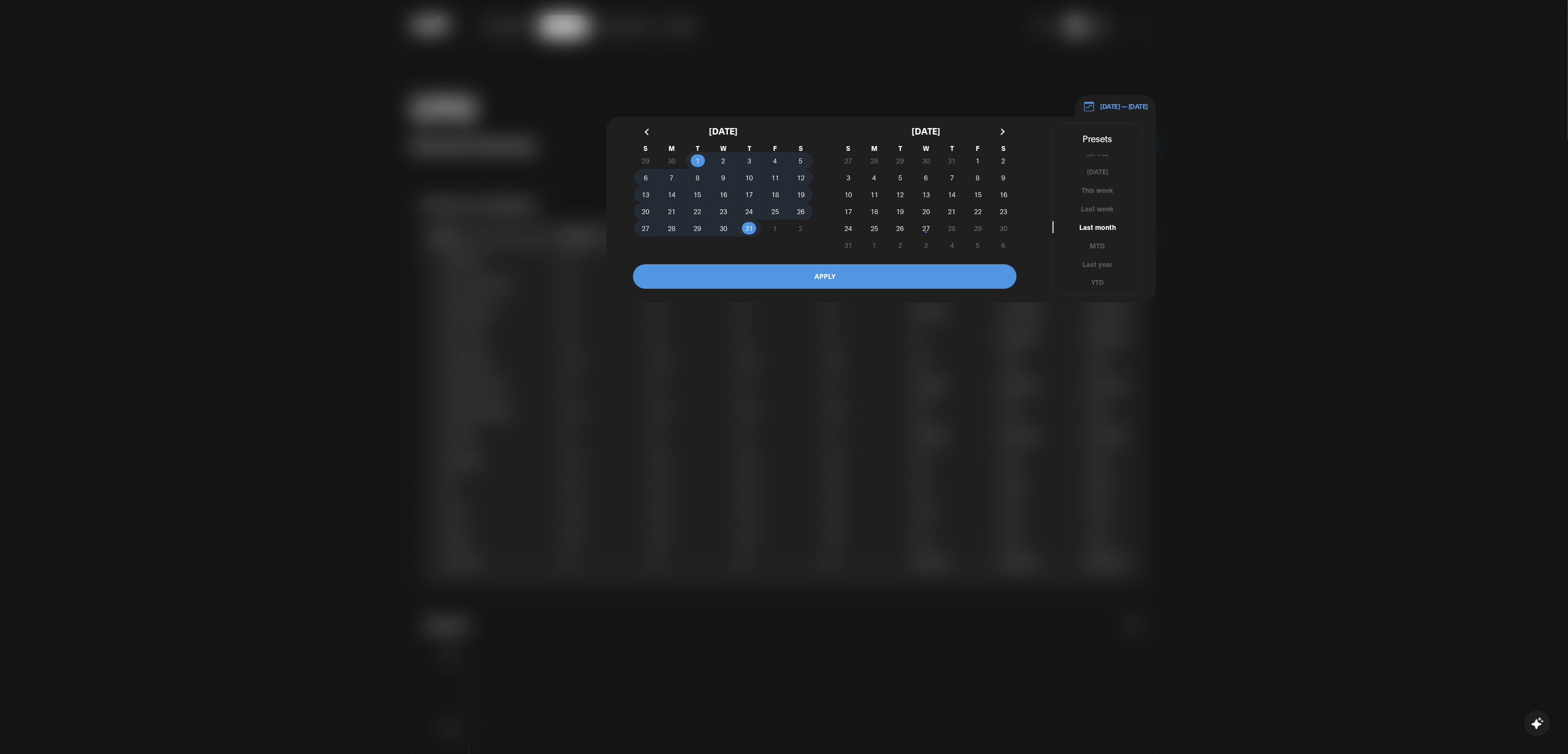
click at [916, 267] on button "APPLY" at bounding box center [825, 276] width 384 height 25
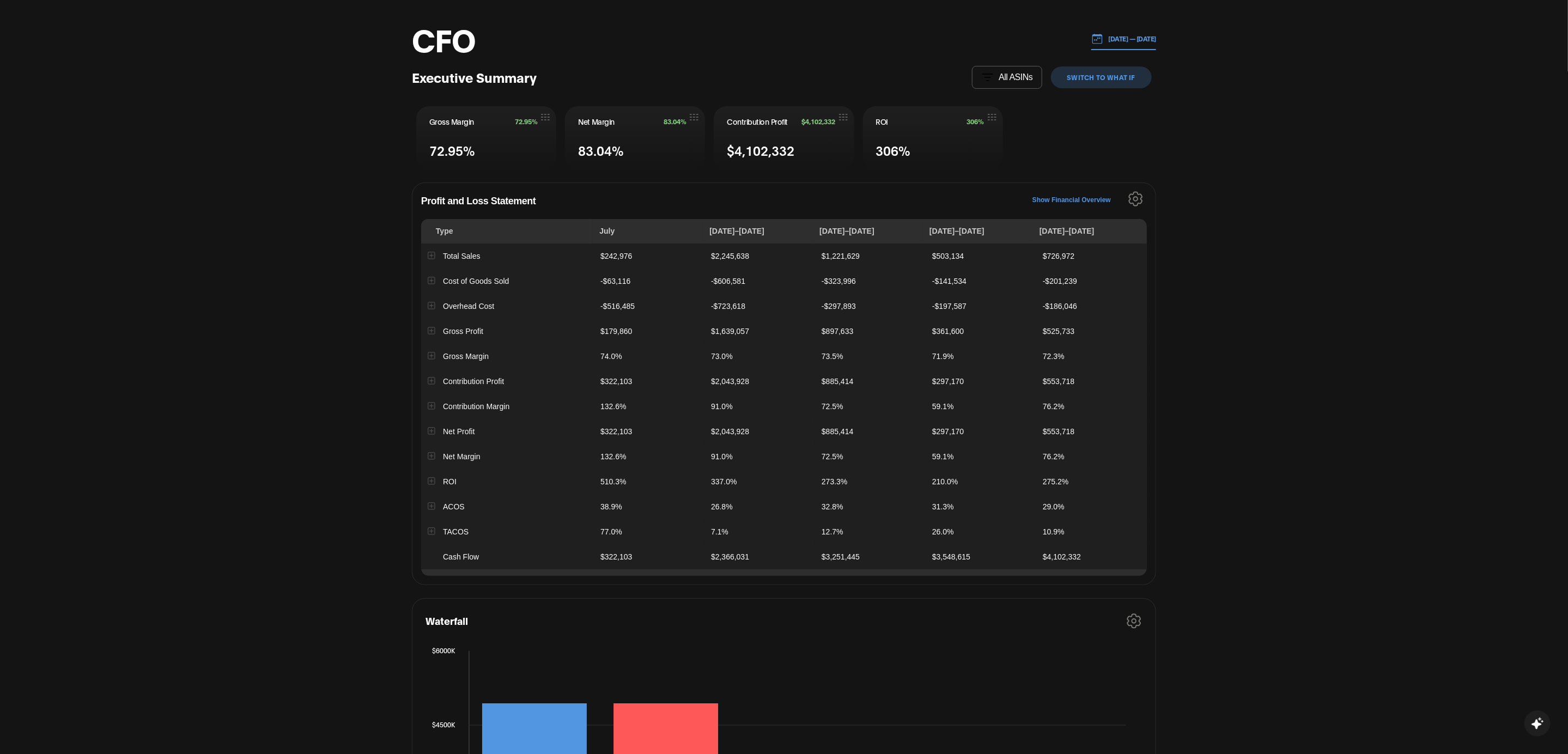
scroll to position [73, 0]
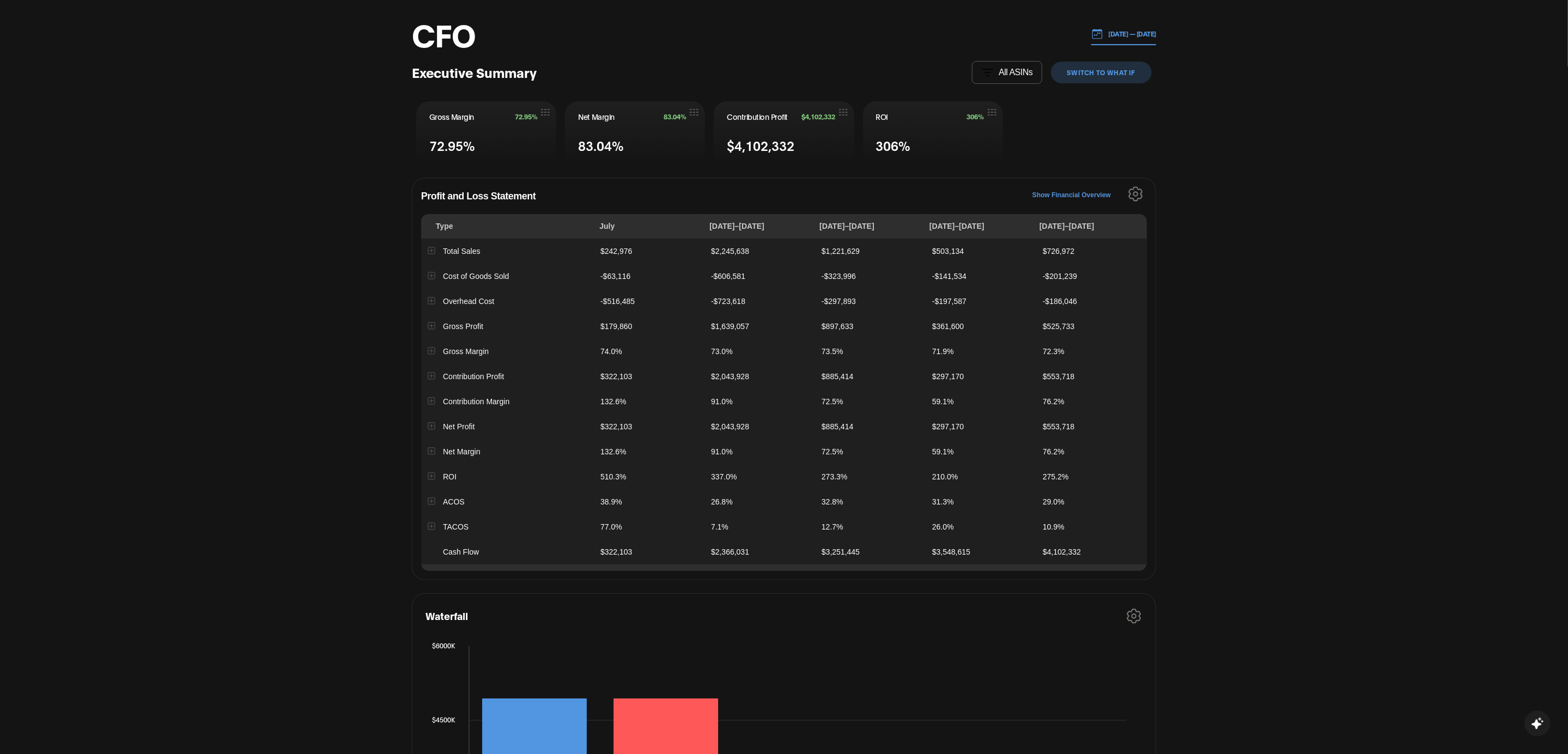
click at [1136, 193] on icon "Settings" at bounding box center [1136, 194] width 15 height 15
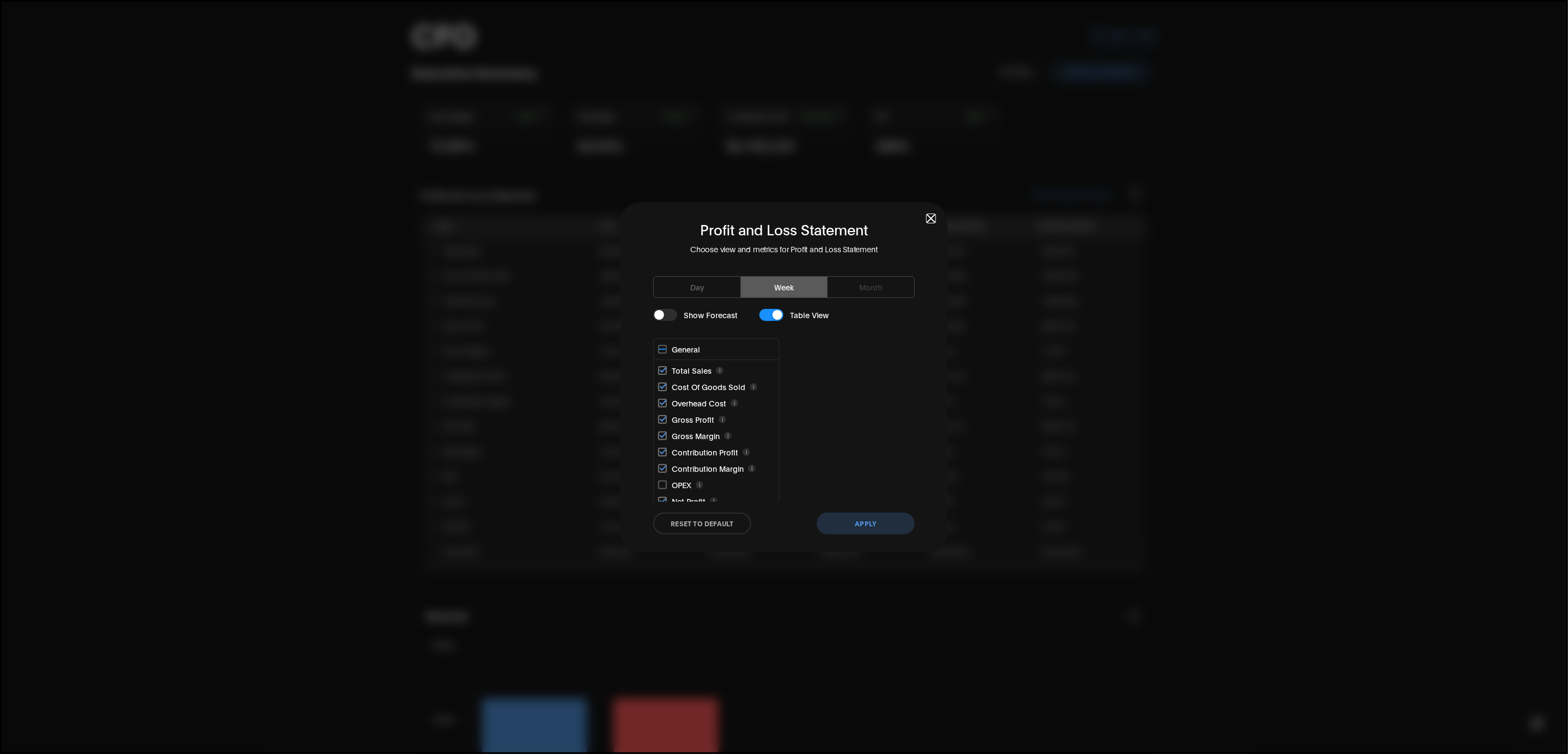
click at [764, 291] on button "Week" at bounding box center [785, 287] width 87 height 21
click at [932, 213] on div "Profit and Loss Statement Choose view and metrics for Profit and Loss Statement…" at bounding box center [784, 377] width 327 height 350
click at [932, 217] on span "button" at bounding box center [931, 218] width 8 height 8
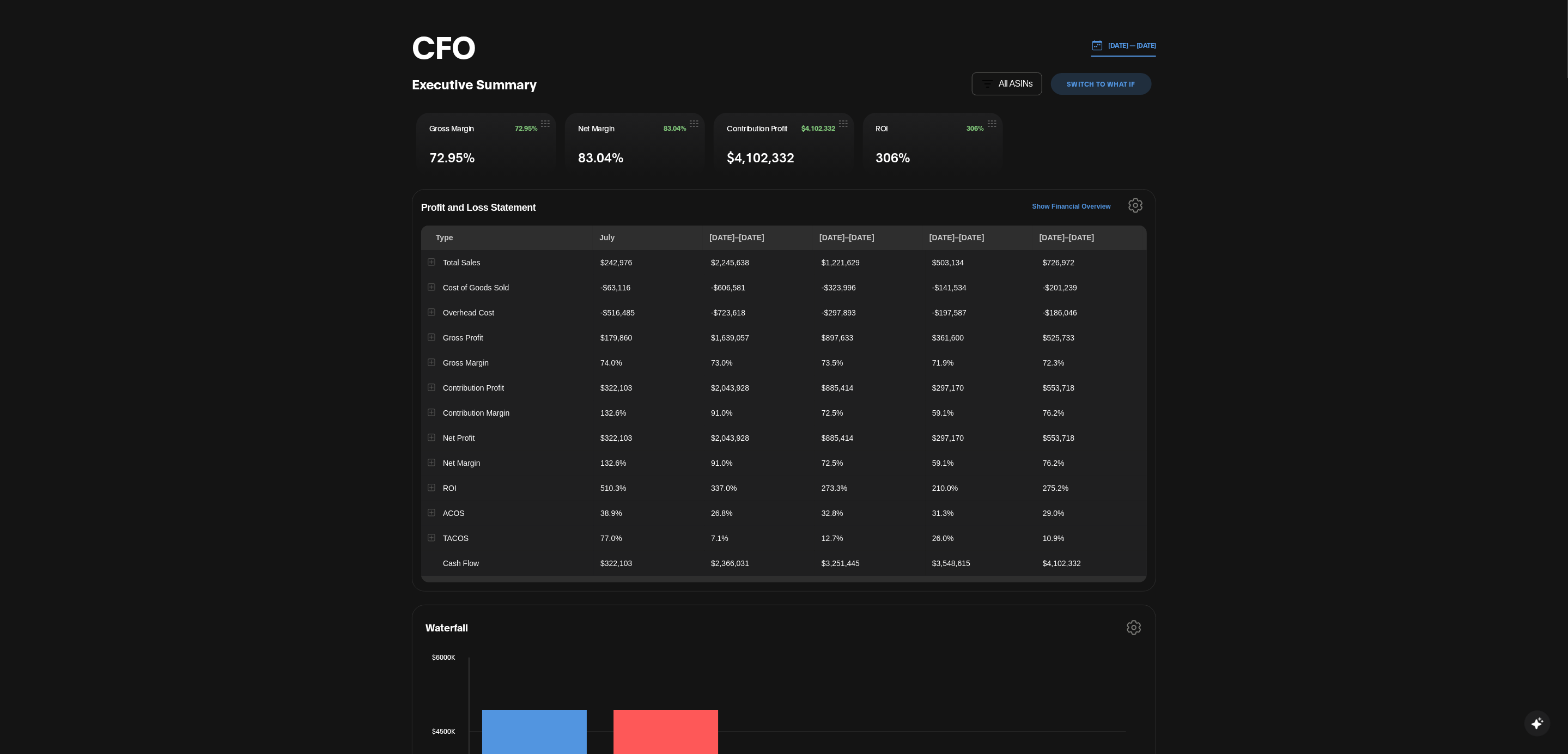
scroll to position [0, 0]
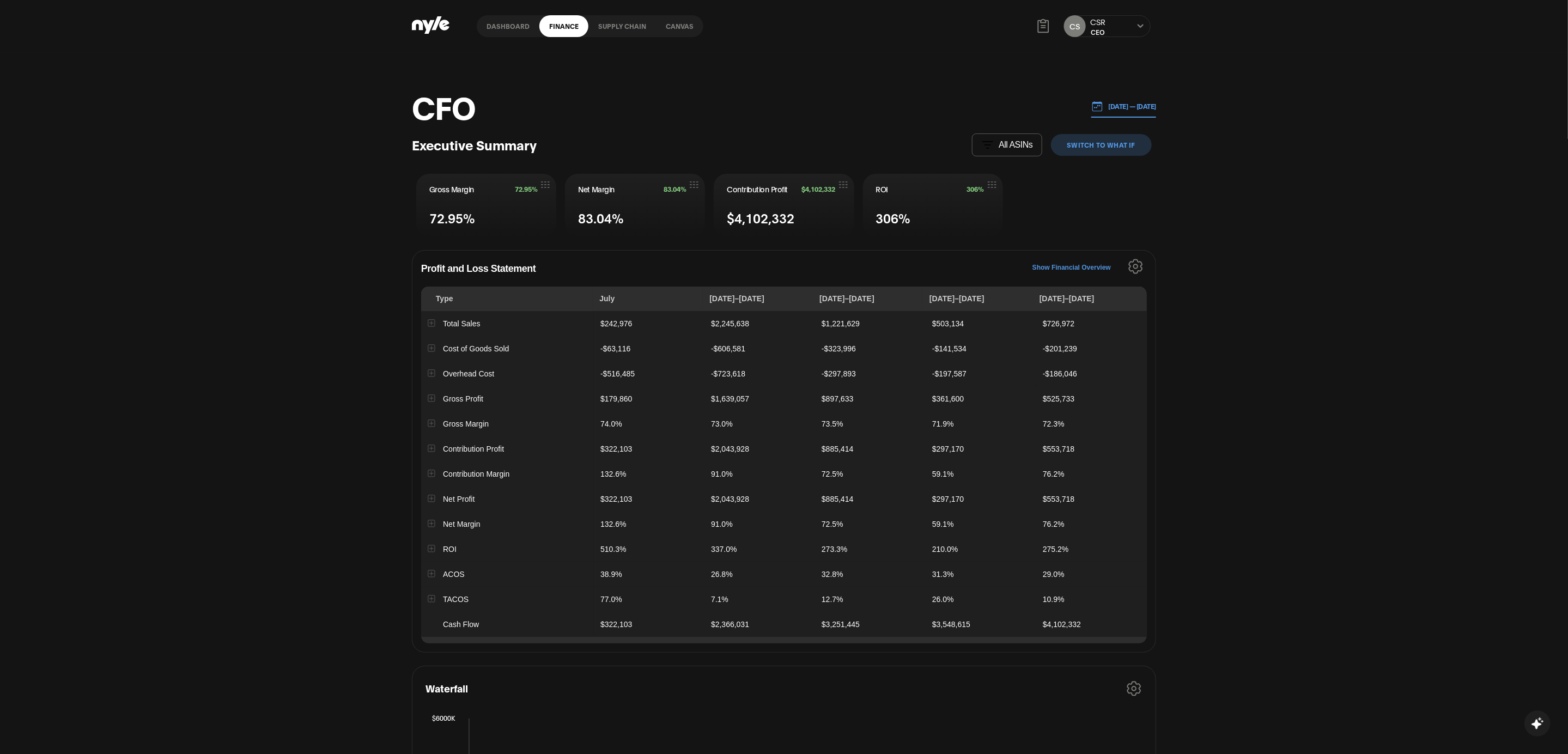
click at [617, 25] on link "Supply chain" at bounding box center [622, 26] width 68 height 22
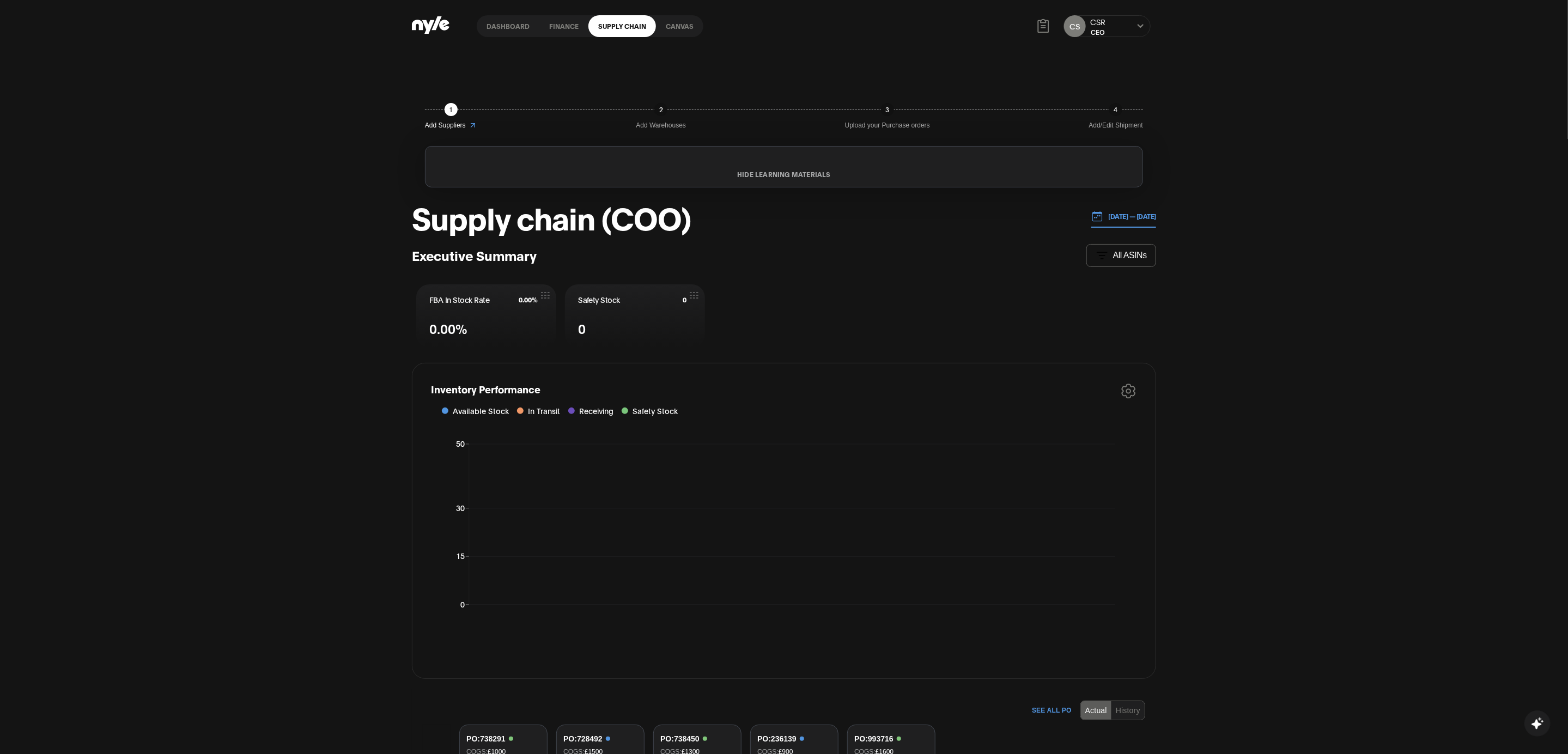
click at [673, 25] on link "Canvas" at bounding box center [679, 26] width 47 height 22
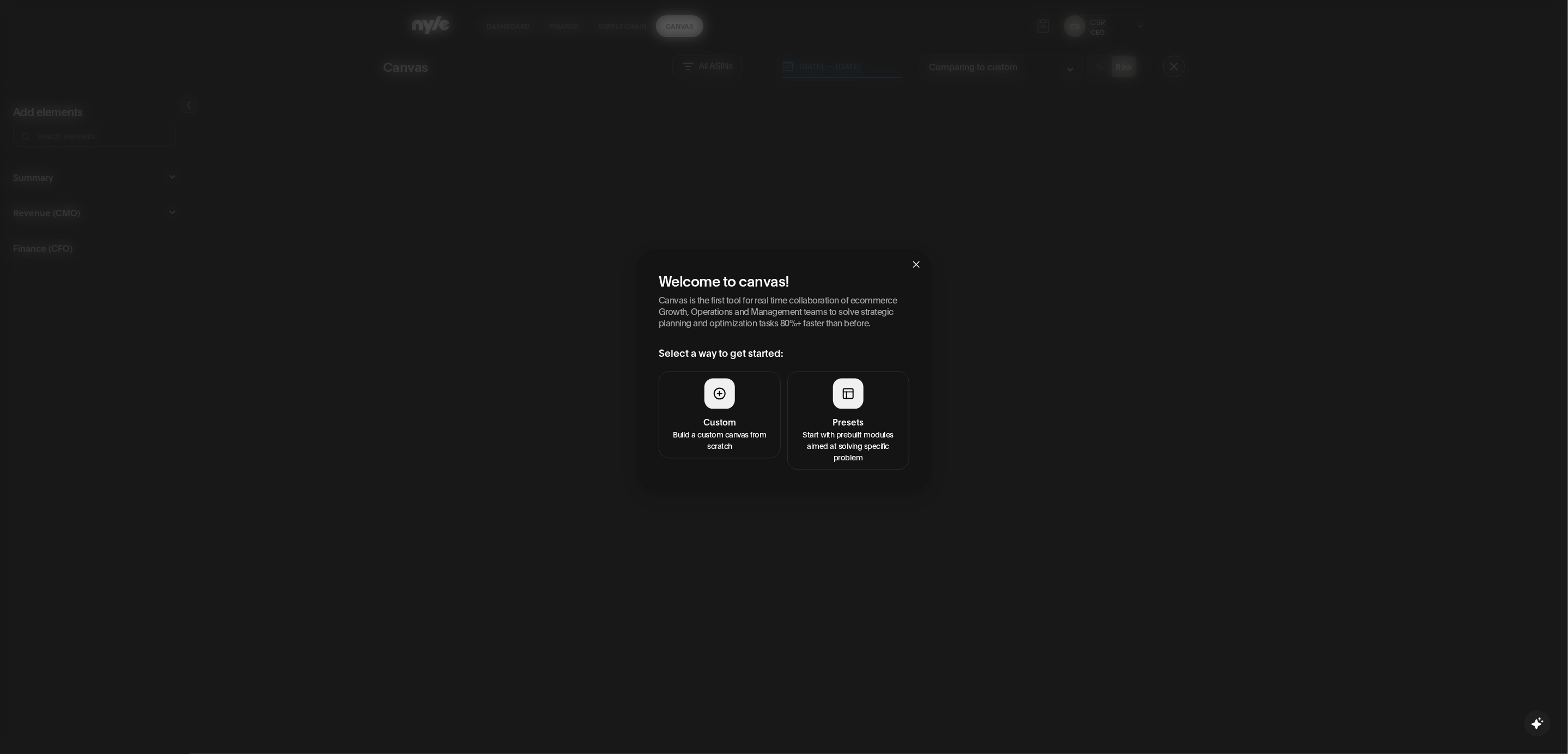
click at [840, 406] on div at bounding box center [848, 394] width 30 height 30
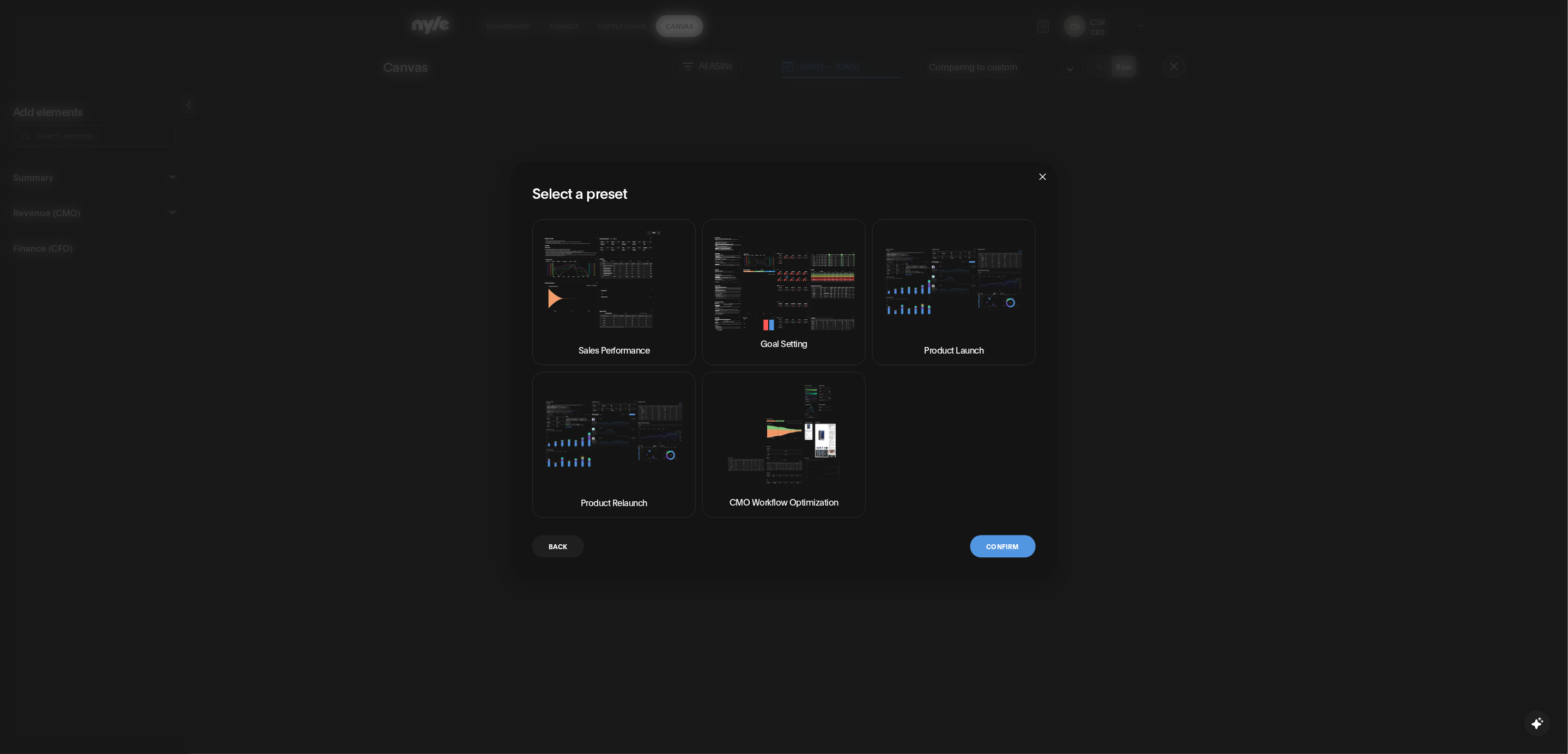
click at [771, 439] on img at bounding box center [784, 435] width 145 height 109
click at [1011, 553] on button "Confirm" at bounding box center [1003, 546] width 66 height 22
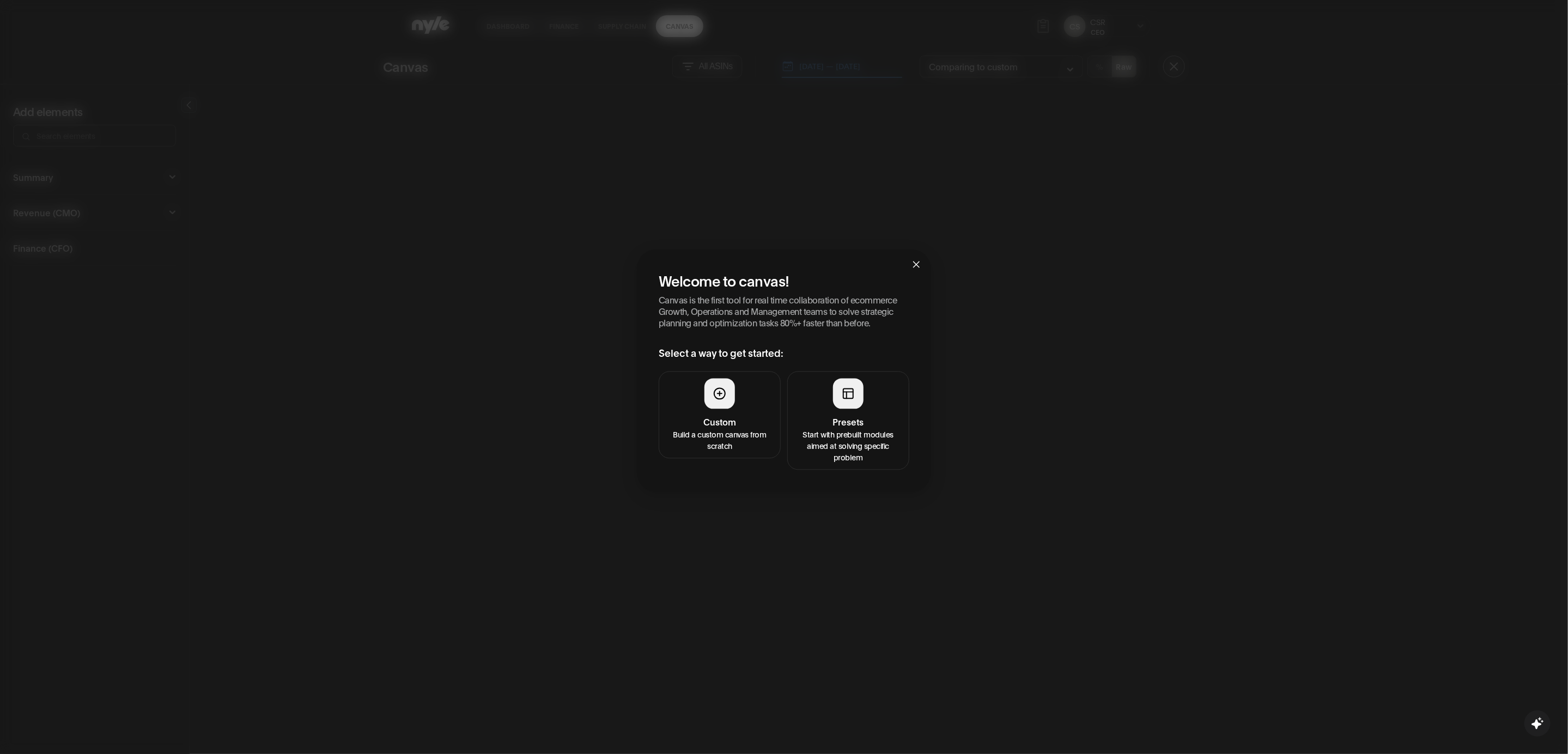
click at [861, 434] on p "Start with prebuilt modules aimed at solving specific problem" at bounding box center [848, 445] width 108 height 34
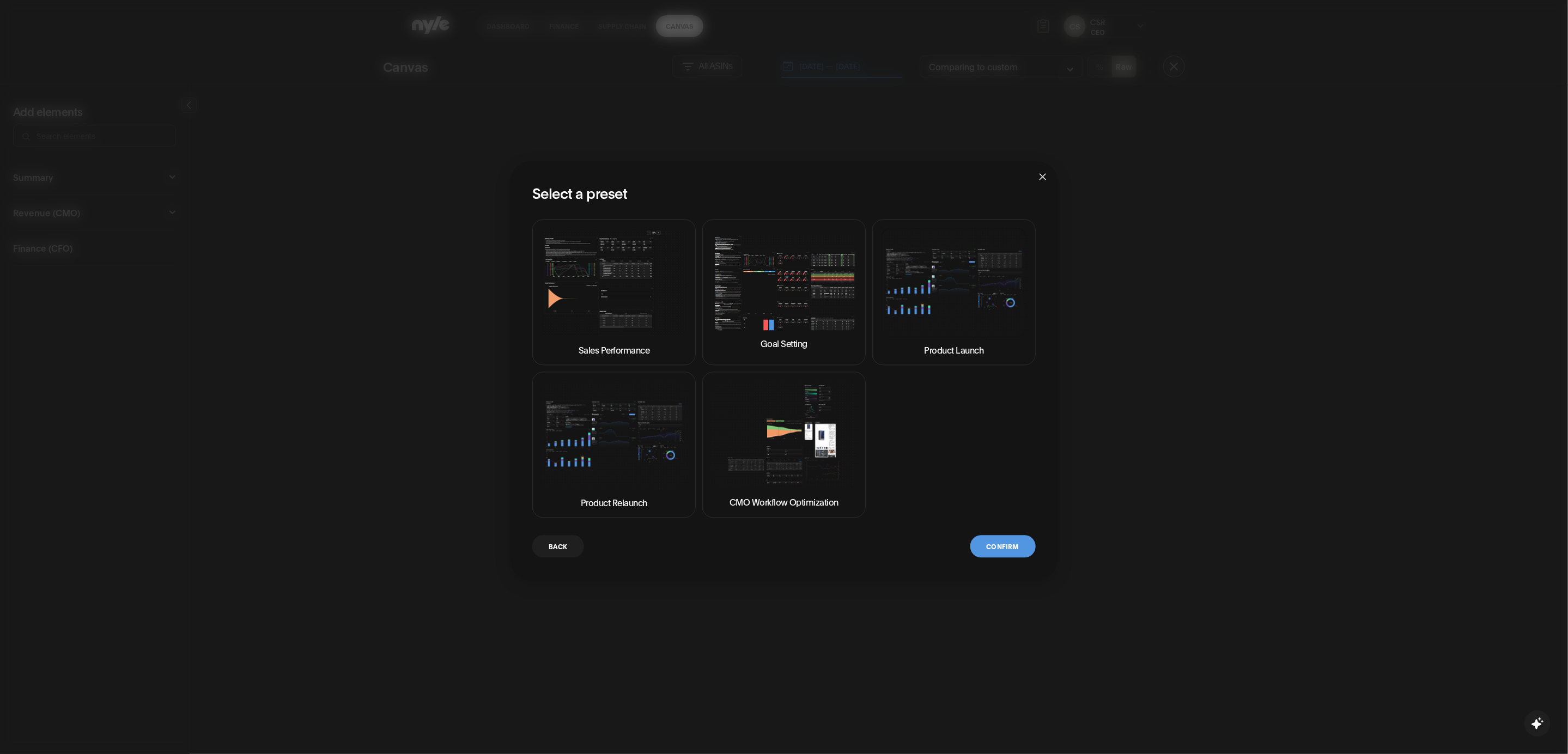
click at [808, 265] on img at bounding box center [784, 282] width 145 height 95
click at [1014, 546] on button "Confirm" at bounding box center [1003, 546] width 66 height 22
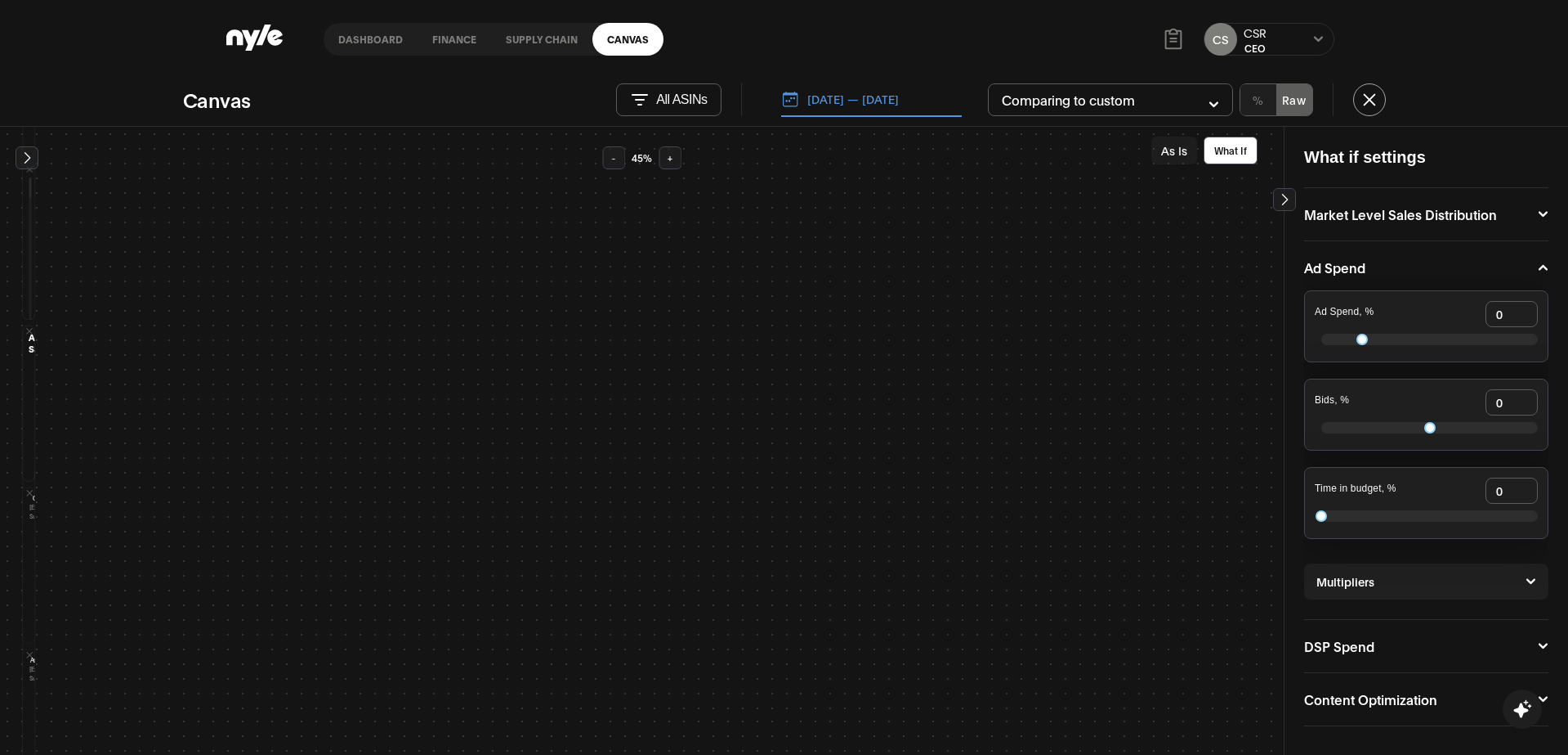
scroll to position [188, 0]
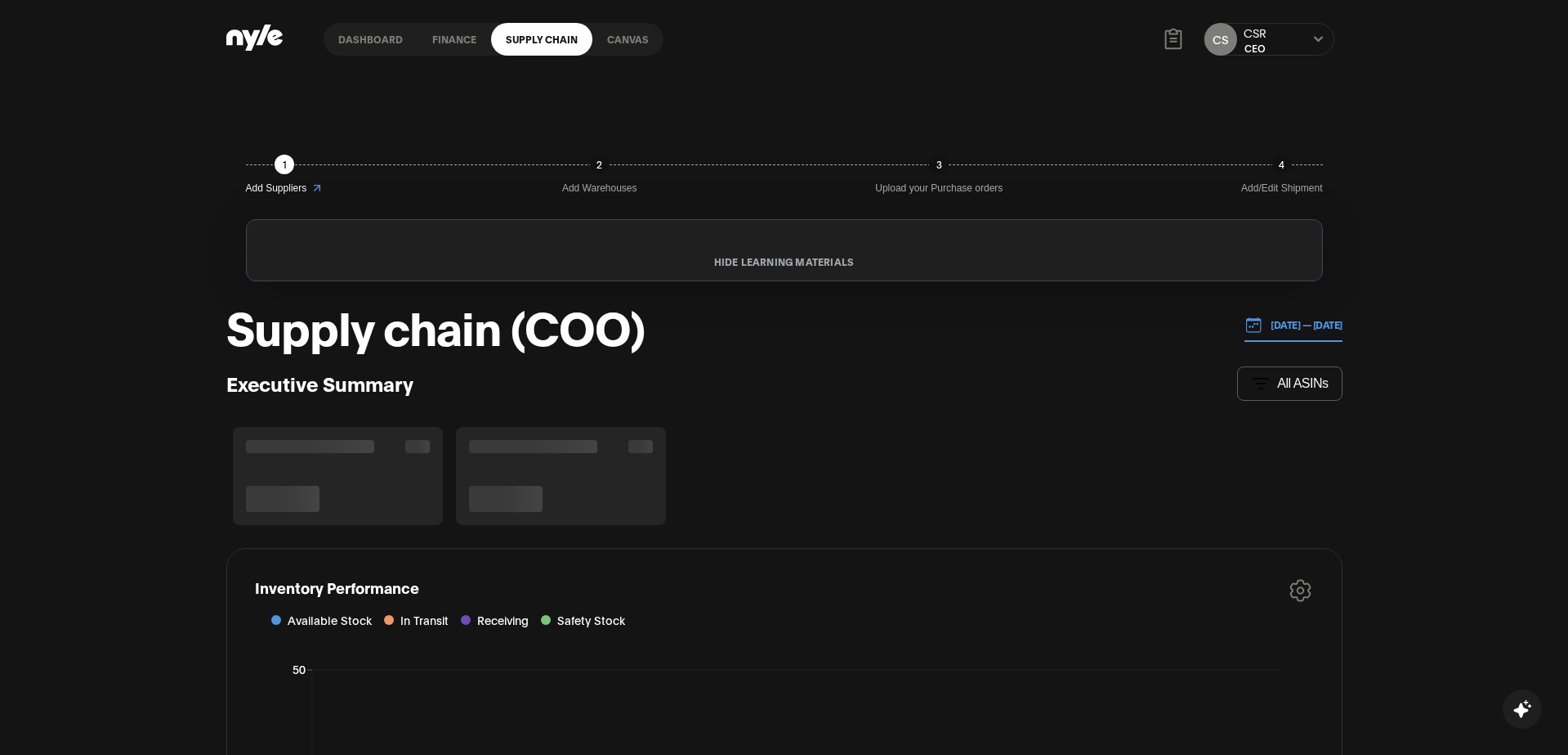
click at [615, 36] on link "Canvas" at bounding box center [628, 39] width 71 height 33
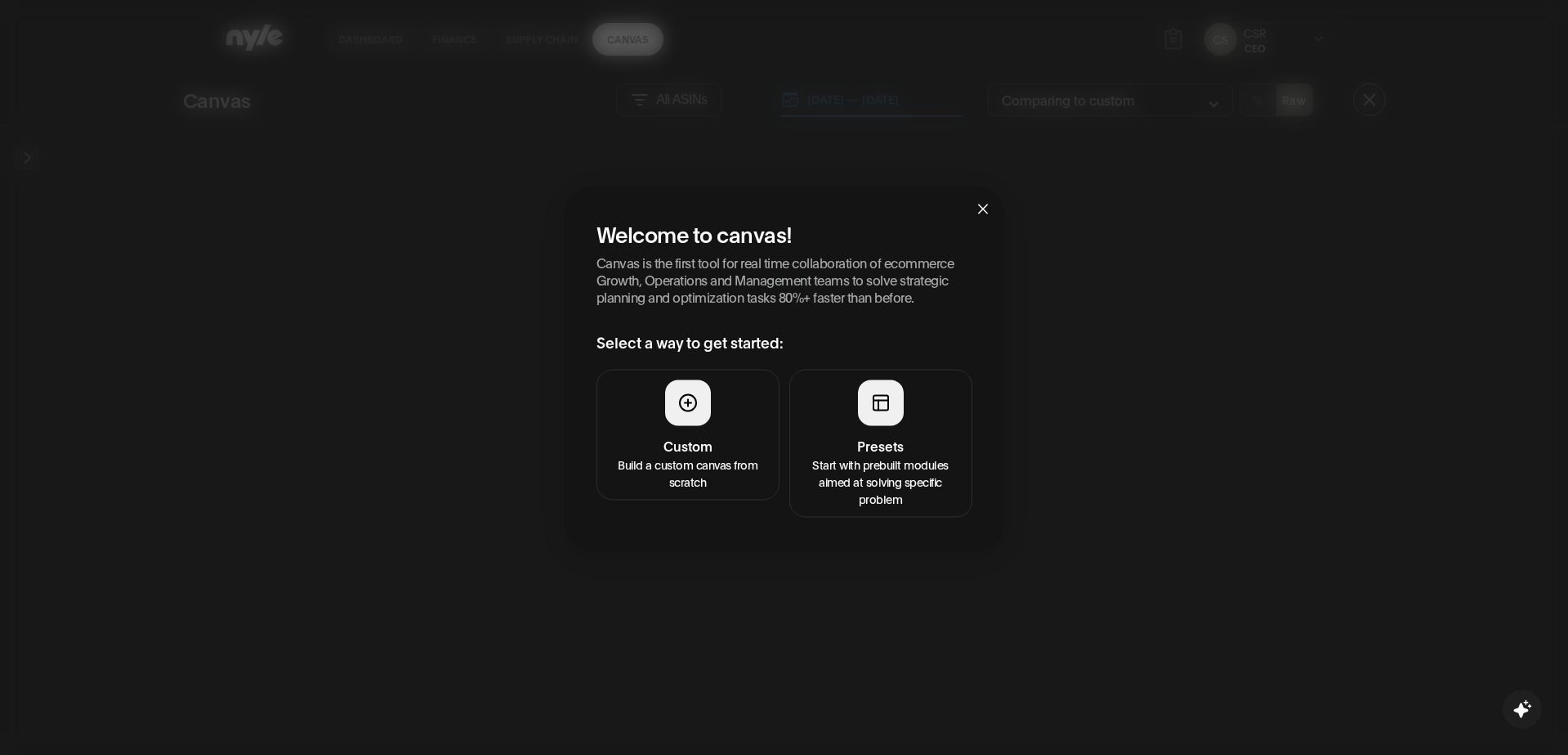
click at [865, 428] on button "Presets Start with prebuilt modules aimed at solving specific problem" at bounding box center [881, 442] width 183 height 148
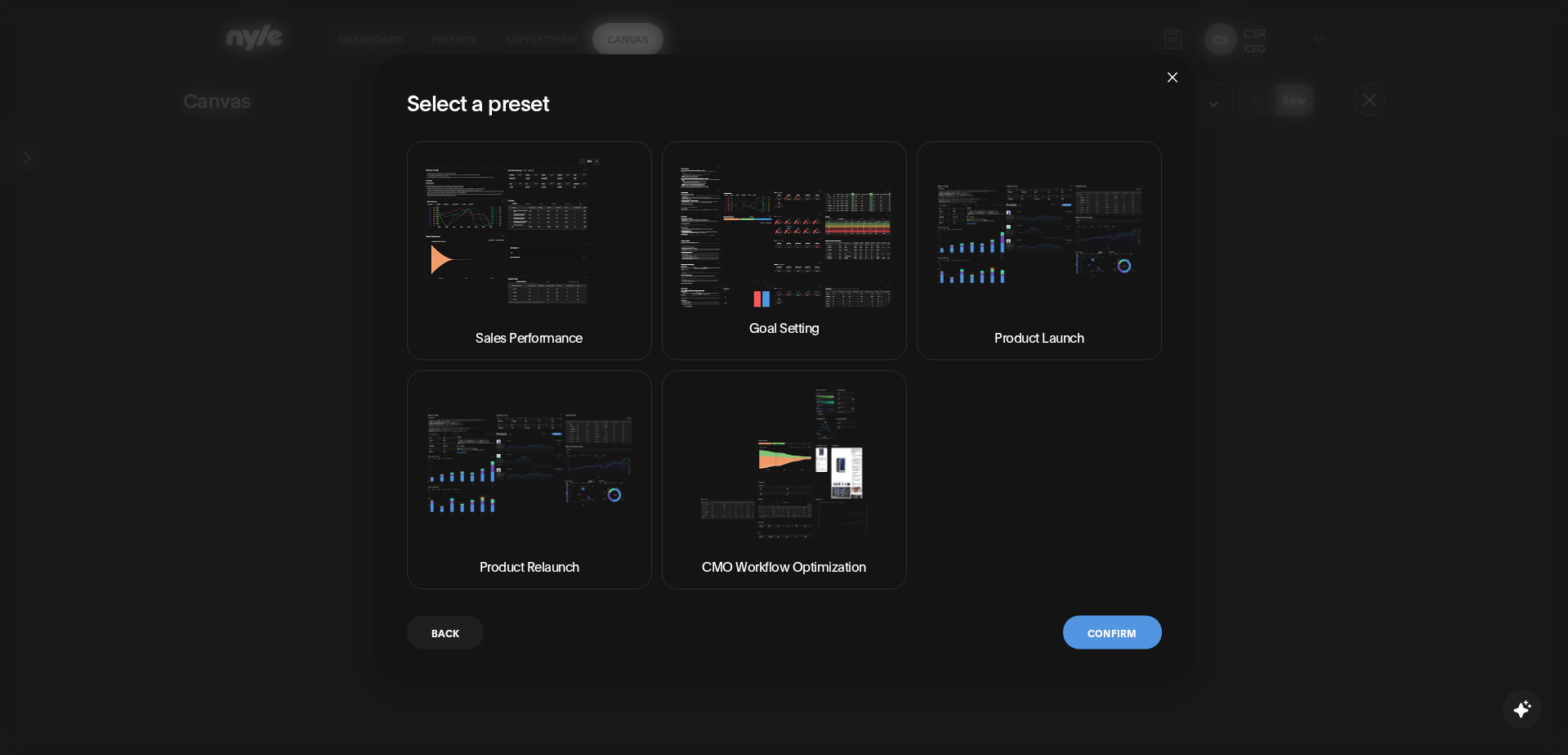
click at [812, 268] on img at bounding box center [785, 235] width 218 height 143
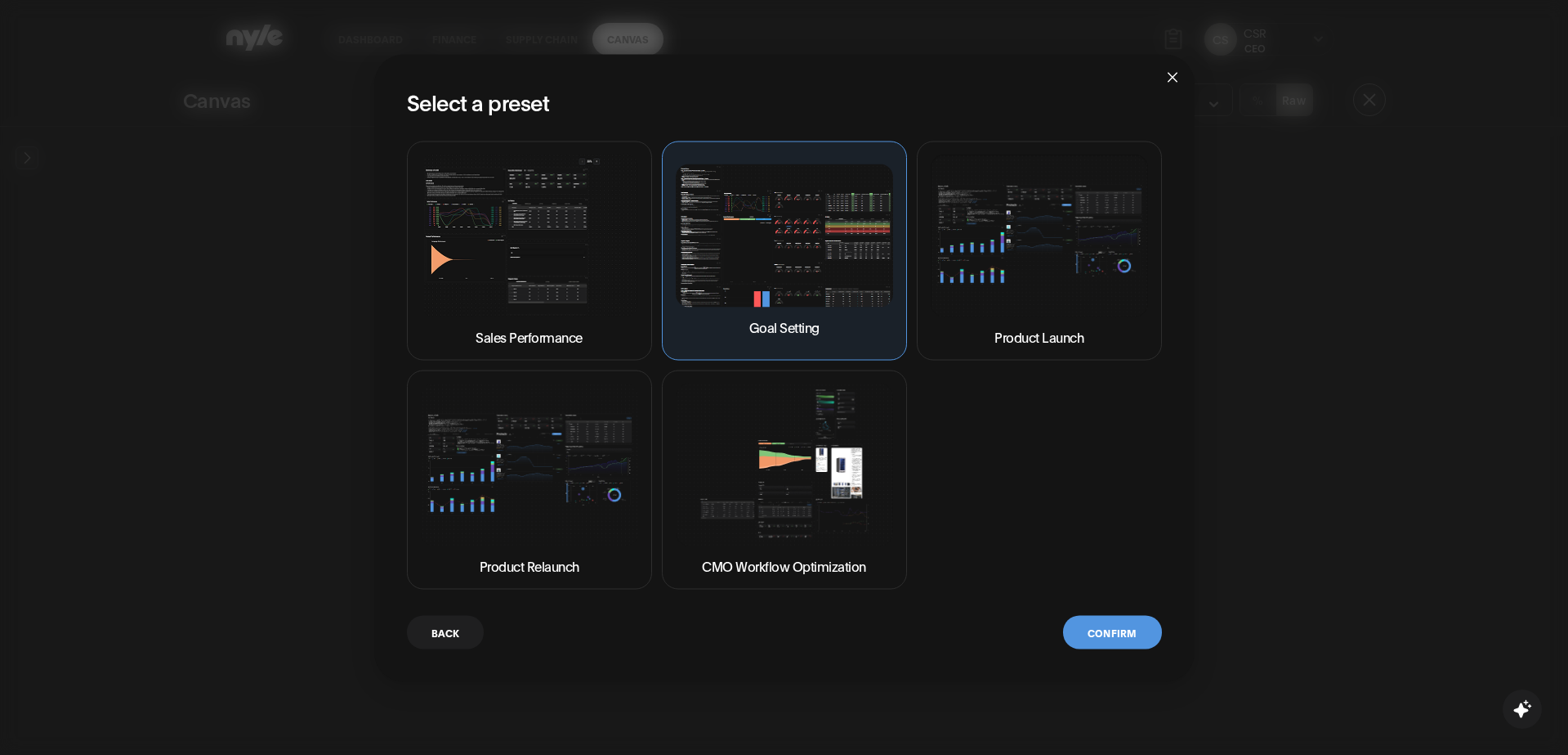
click at [1103, 619] on button "Confirm" at bounding box center [1113, 631] width 98 height 33
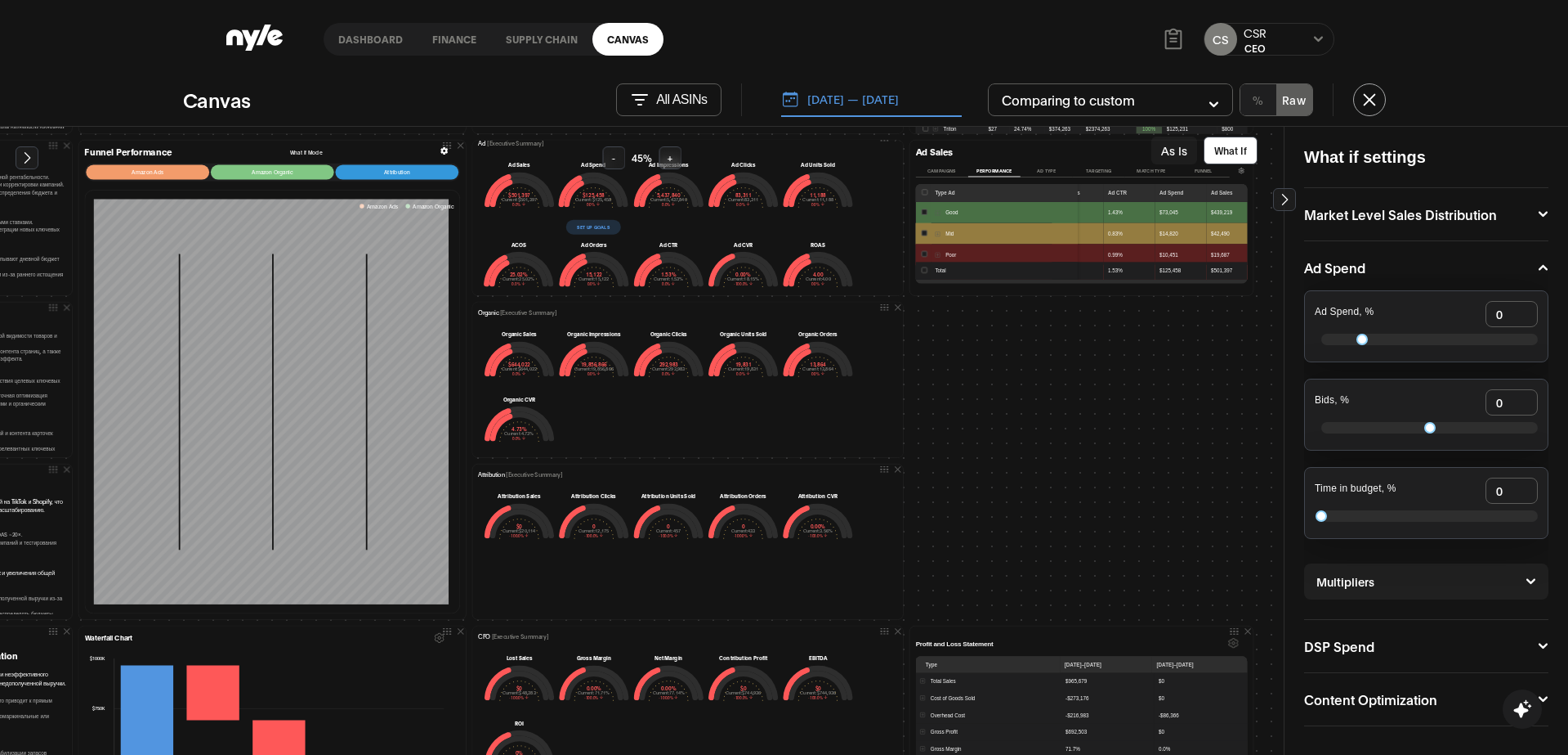
scroll to position [368, 206]
